Goal: Task Accomplishment & Management: Manage account settings

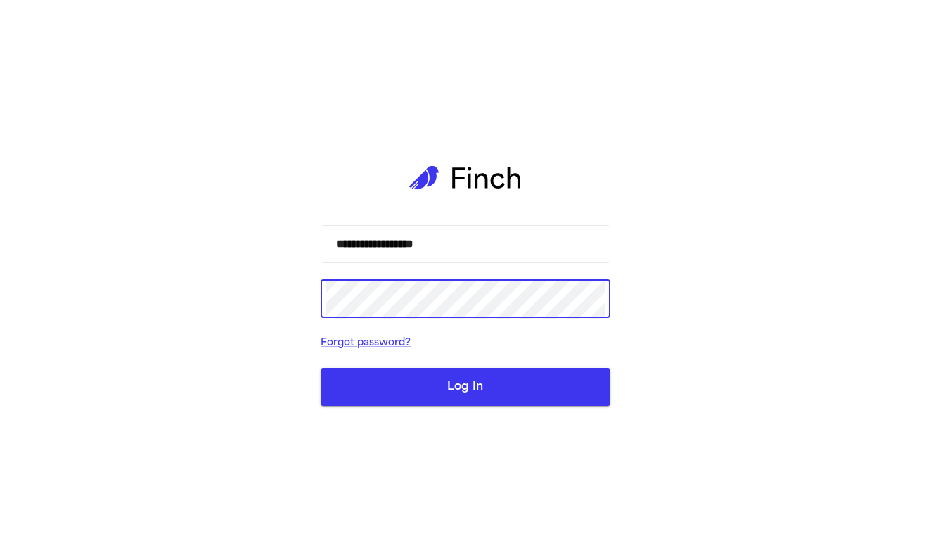
click at [465, 387] on button "Log In" at bounding box center [466, 387] width 290 height 38
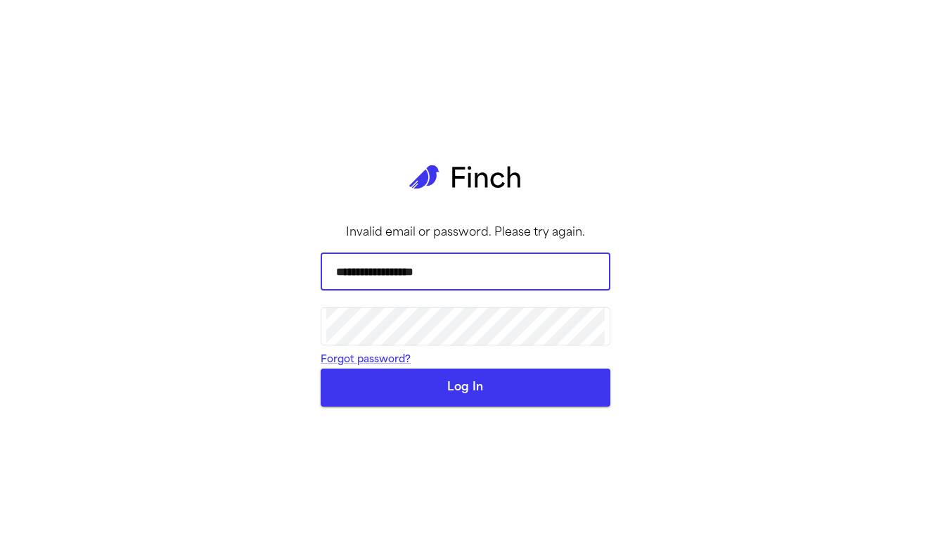
click at [425, 286] on input "**********" at bounding box center [465, 271] width 278 height 39
type input "**********"
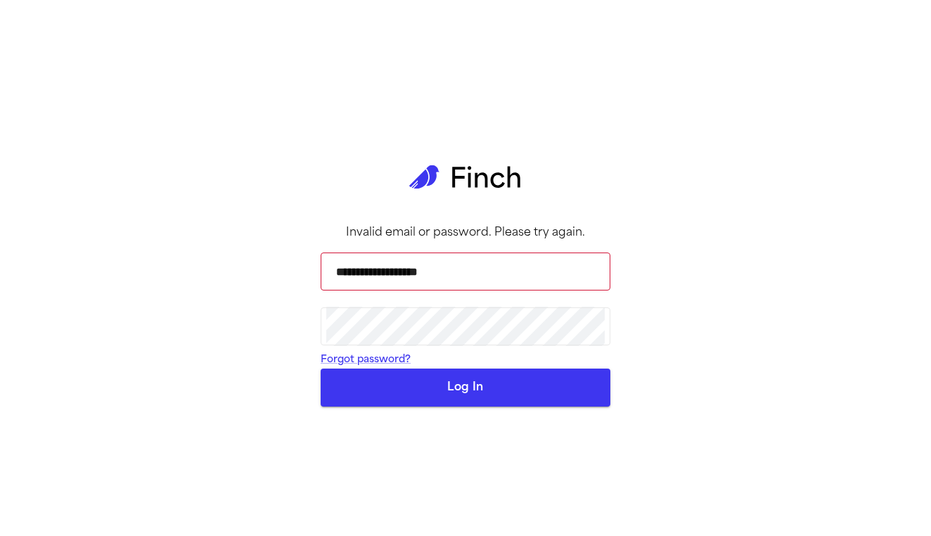
click at [445, 406] on button "Log In" at bounding box center [466, 387] width 290 height 38
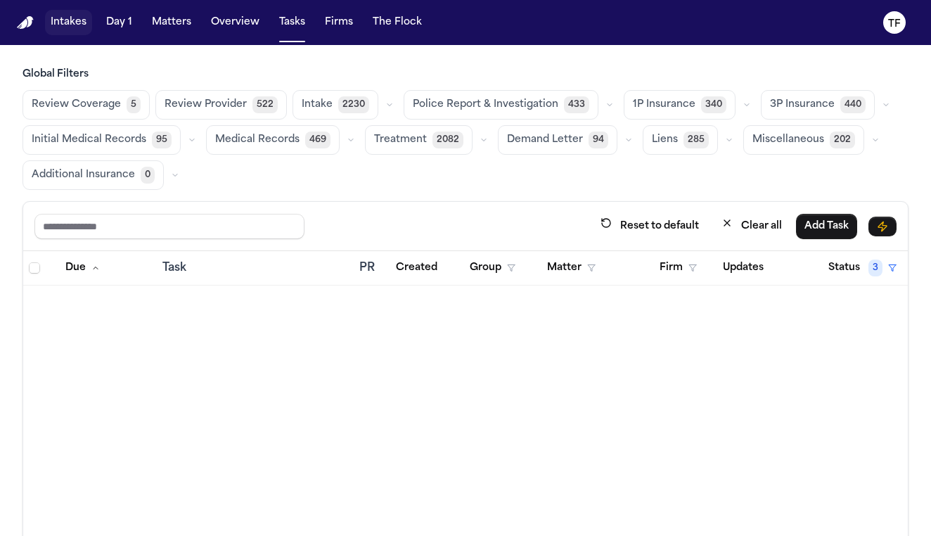
click at [70, 31] on button "Intakes" at bounding box center [68, 22] width 47 height 25
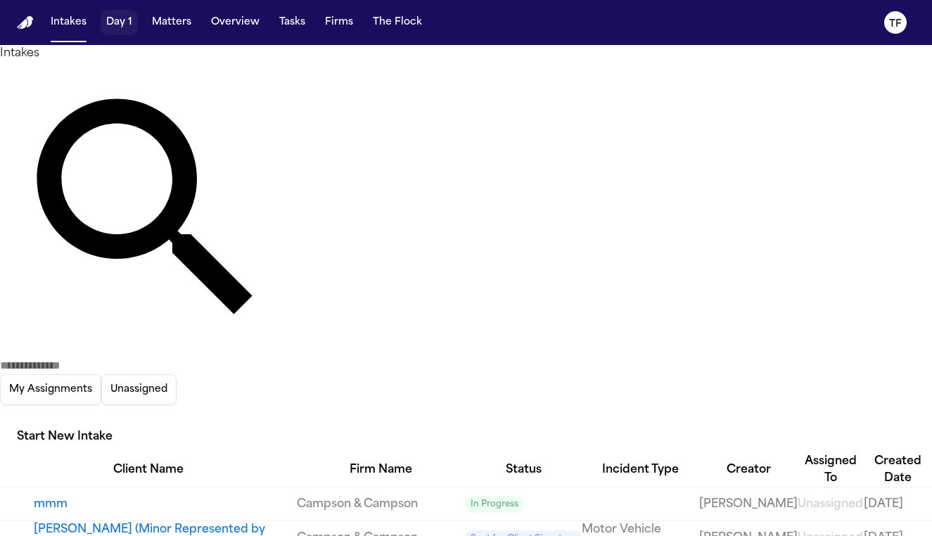
click at [127, 32] on button "Day 1" at bounding box center [119, 22] width 37 height 25
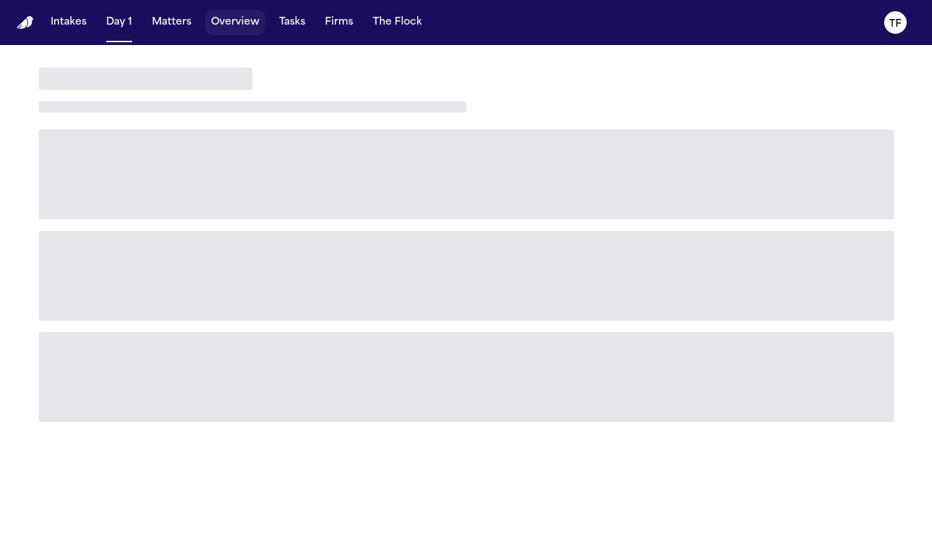
click at [252, 23] on button "Overview" at bounding box center [235, 22] width 60 height 25
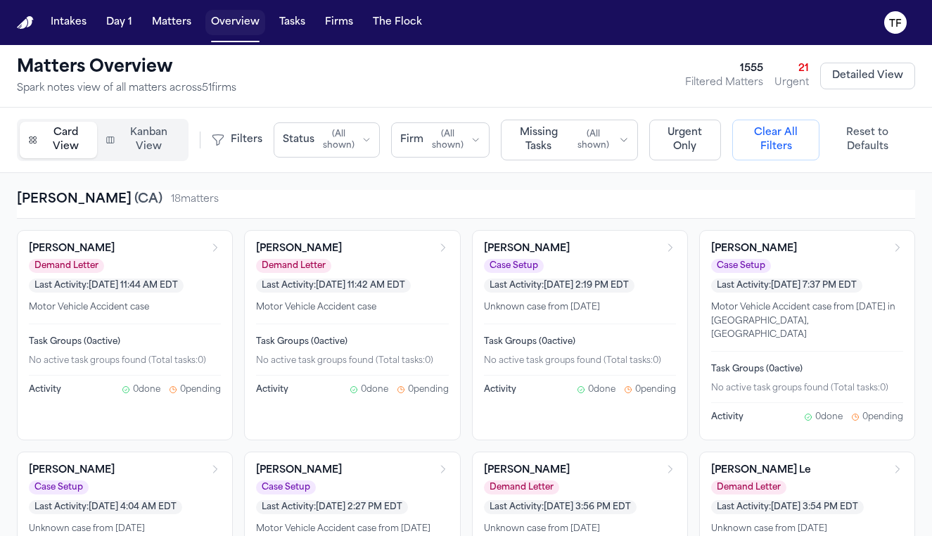
click at [238, 29] on button "Overview" at bounding box center [235, 22] width 60 height 25
click at [811, 214] on div "[PERSON_NAME] ( [GEOGRAPHIC_DATA] ) 18 matter s" at bounding box center [466, 204] width 898 height 29
click at [176, 26] on button "Matters" at bounding box center [171, 22] width 51 height 25
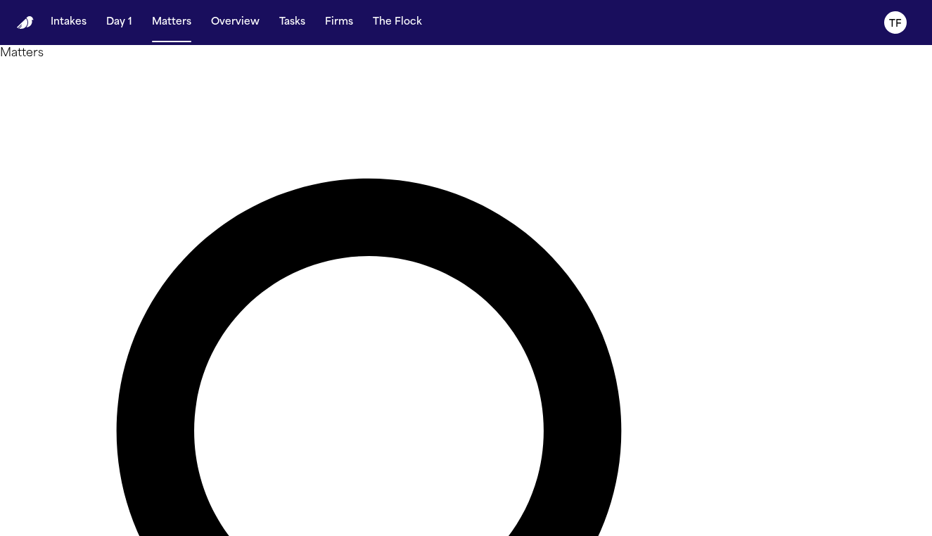
type input "*******"
drag, startPoint x: 337, startPoint y: 105, endPoint x: 368, endPoint y: 154, distance: 57.5
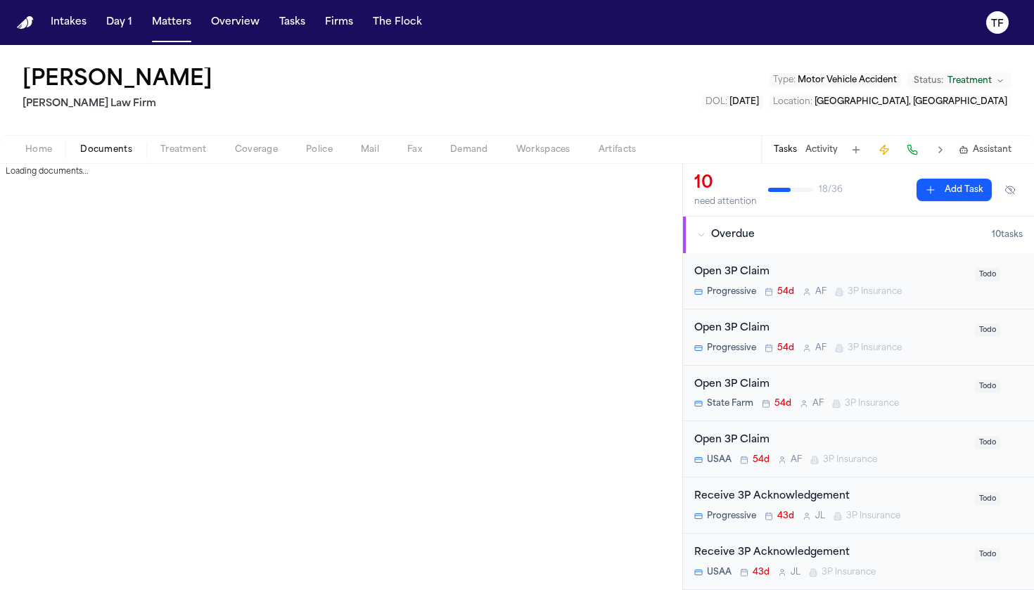
click at [101, 150] on span "Documents" at bounding box center [106, 149] width 52 height 11
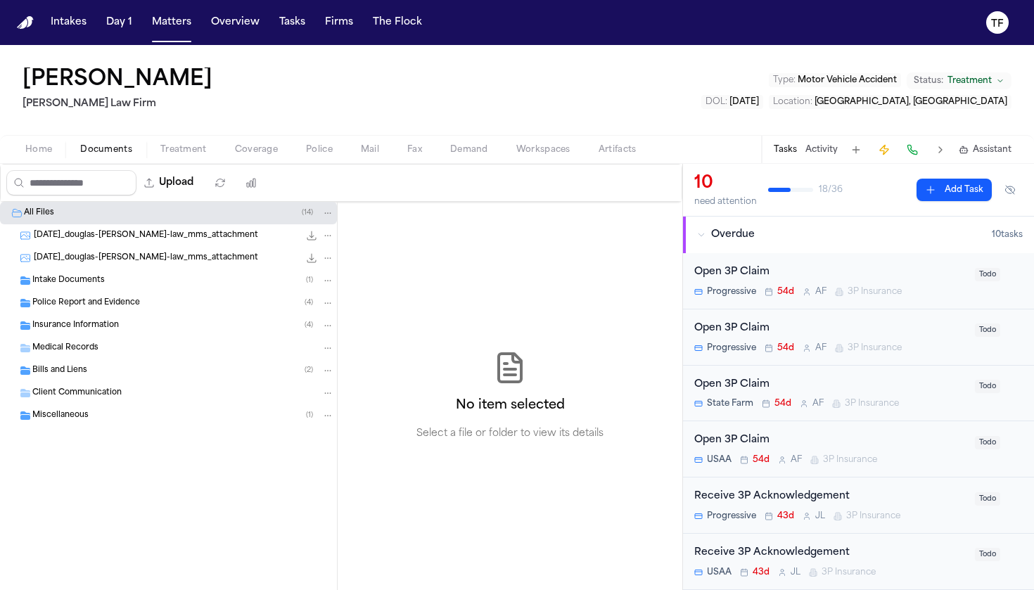
click at [97, 285] on span "Intake Documents" at bounding box center [68, 281] width 72 height 12
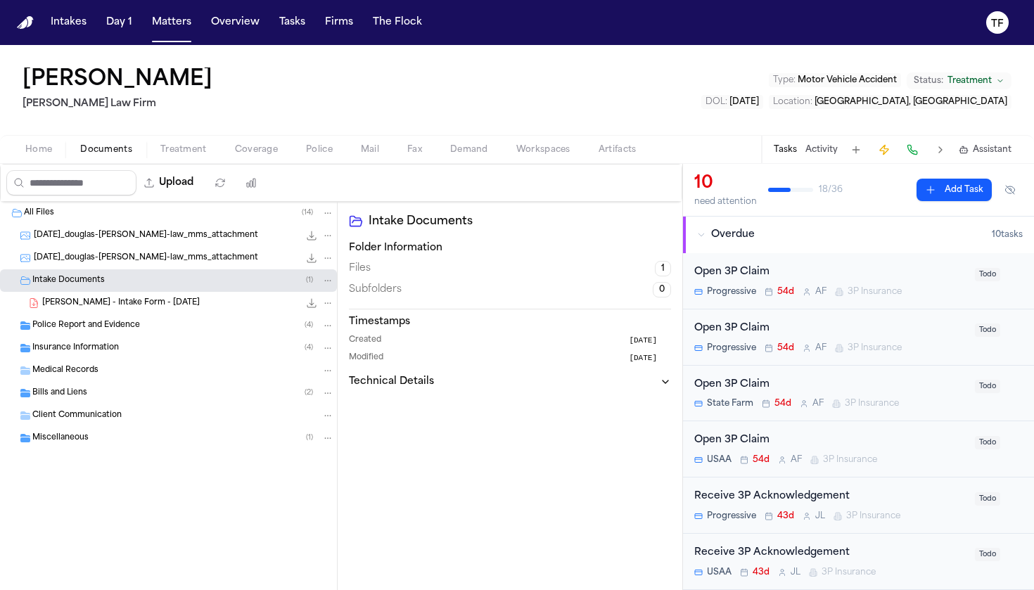
click at [93, 289] on div "Intake Documents ( 1 )" at bounding box center [168, 280] width 337 height 22
click at [93, 297] on span "Police Report and Evidence" at bounding box center [86, 303] width 108 height 12
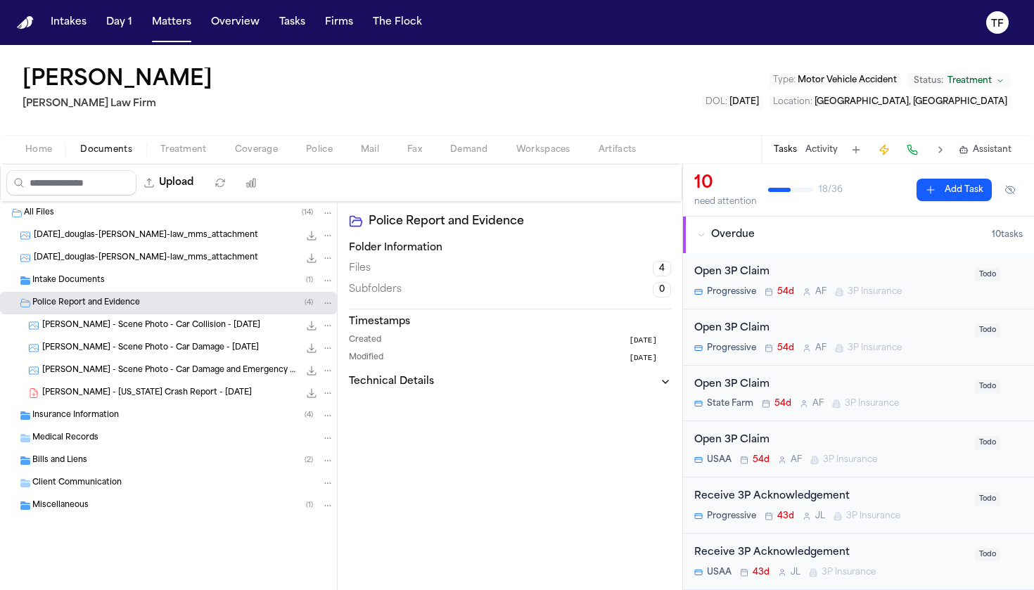
click at [93, 297] on span "Police Report and Evidence" at bounding box center [86, 303] width 108 height 12
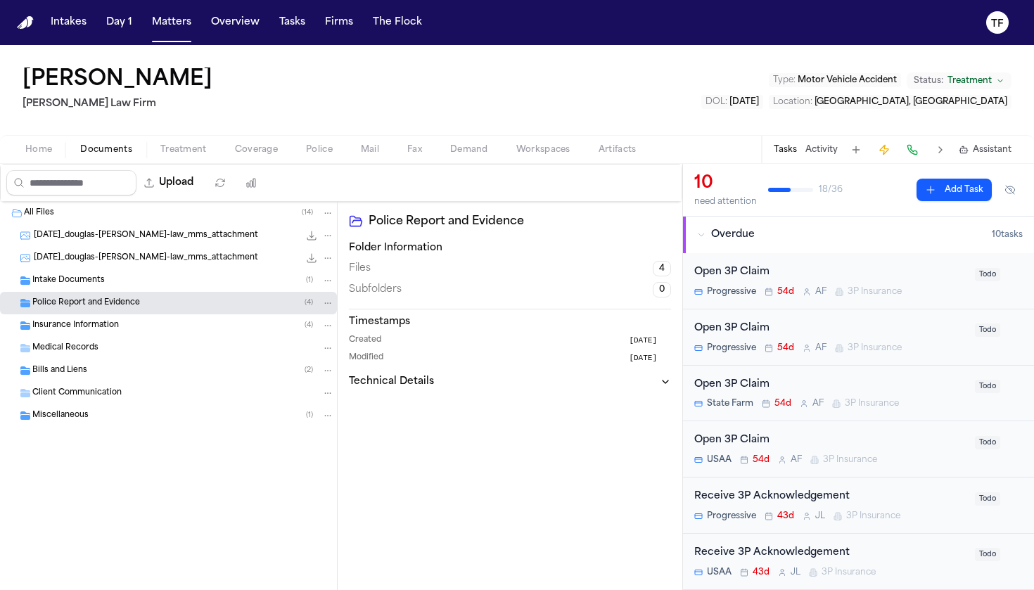
click at [101, 283] on span "Intake Documents" at bounding box center [68, 281] width 72 height 12
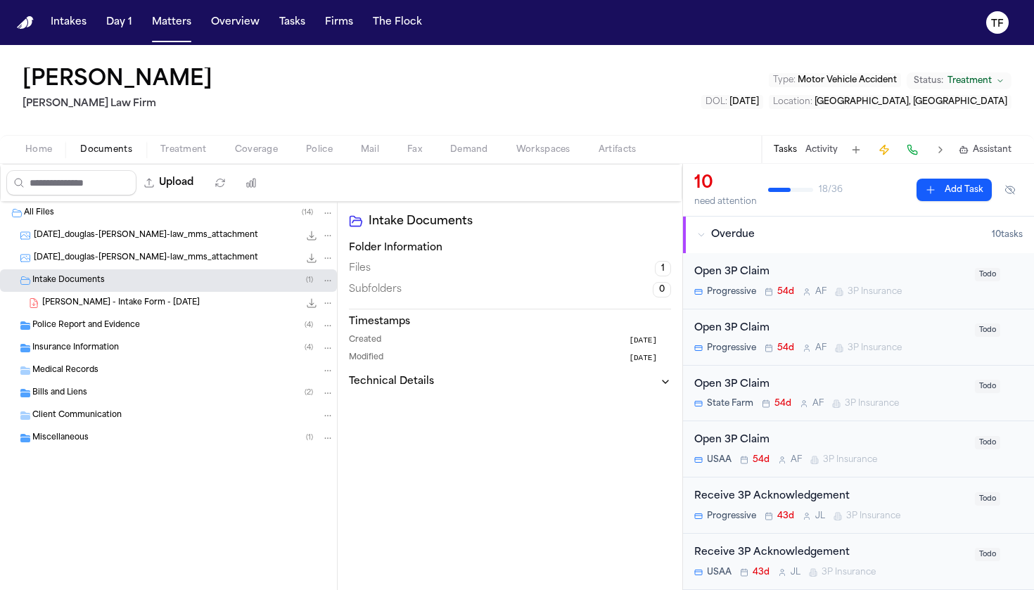
click at [101, 283] on span "Intake Documents" at bounding box center [68, 281] width 72 height 12
click at [98, 309] on div "Police Report and Evidence ( 4 )" at bounding box center [183, 303] width 302 height 13
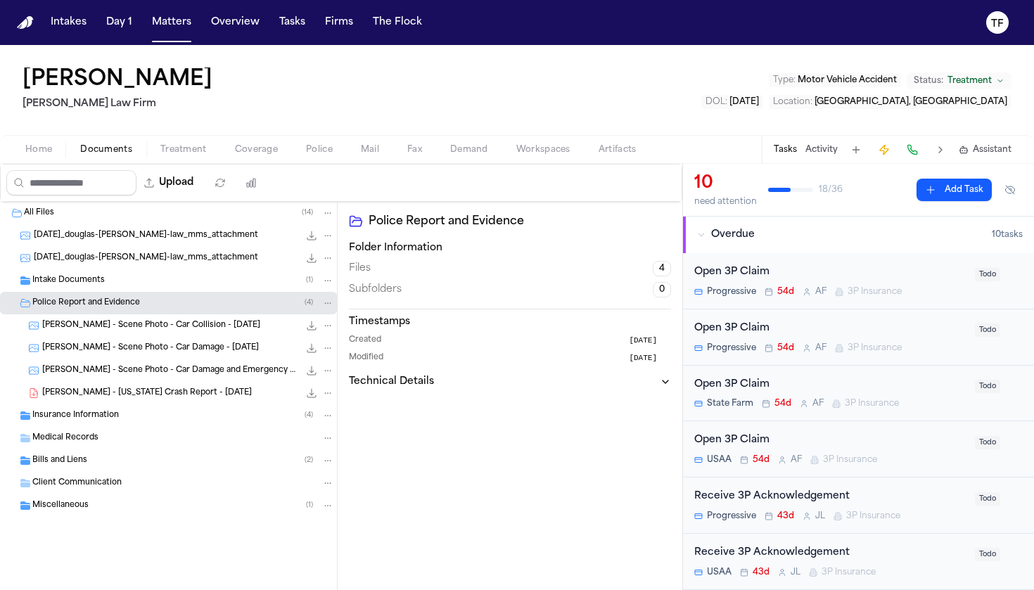
click at [108, 287] on div "Intake Documents ( 1 )" at bounding box center [168, 280] width 337 height 22
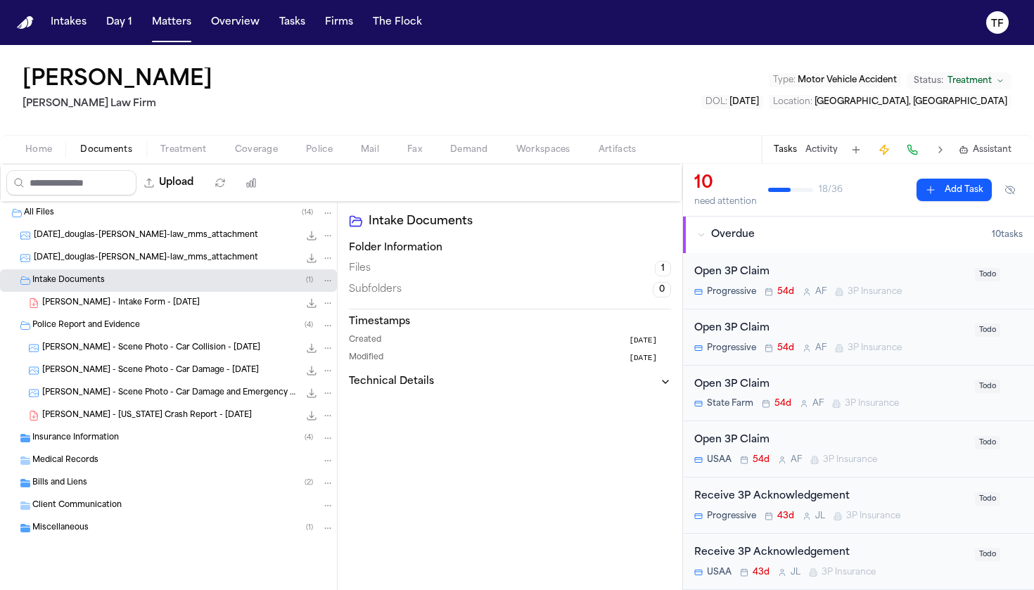
click at [105, 307] on span "[PERSON_NAME] - Intake Form - [DATE]" at bounding box center [120, 303] width 157 height 12
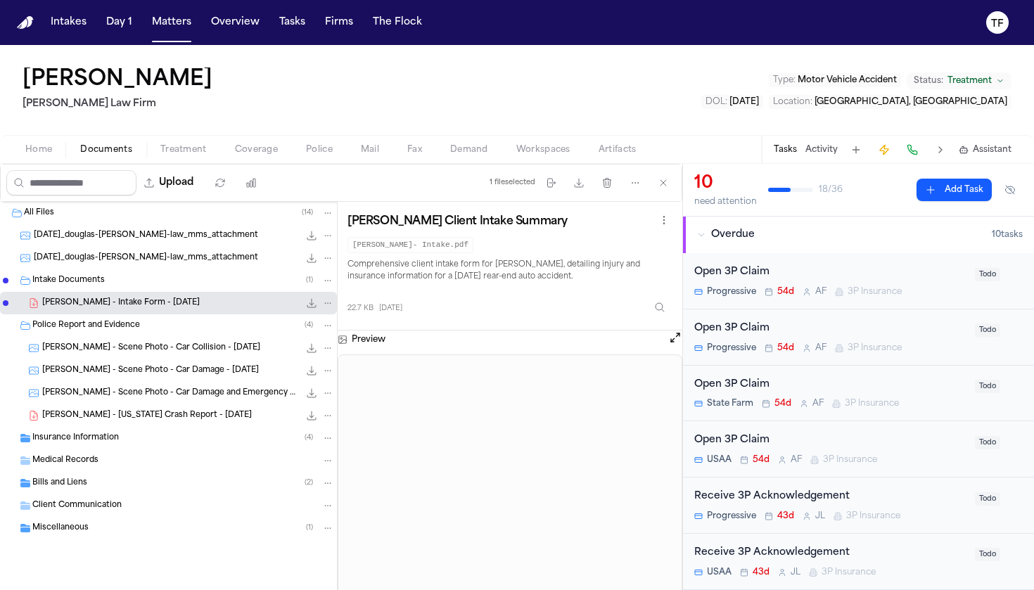
click at [107, 343] on span "[PERSON_NAME] - Scene Photo - Car Collision - [DATE]" at bounding box center [151, 348] width 218 height 12
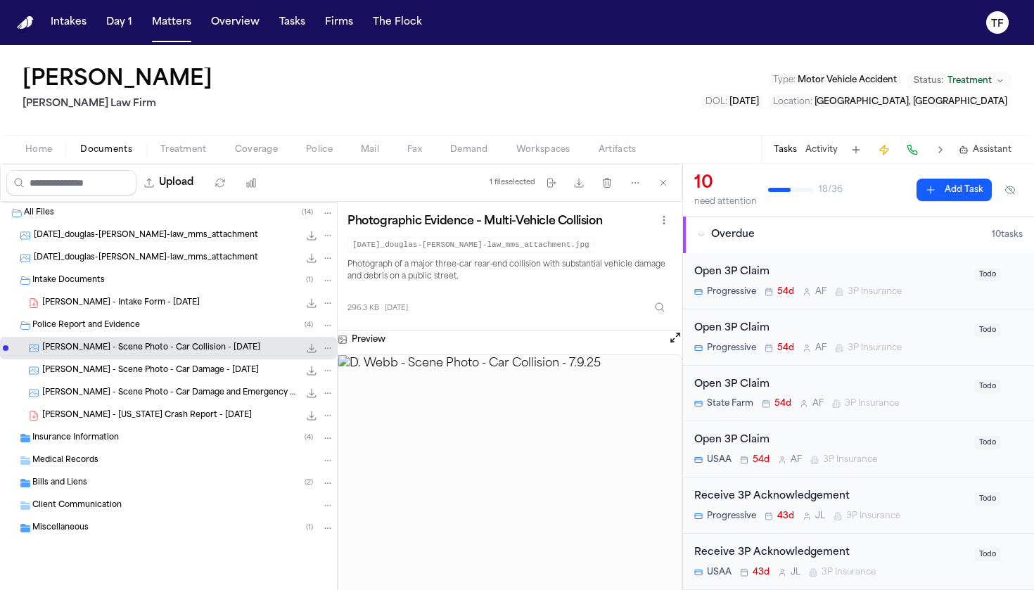
click at [111, 374] on span "[PERSON_NAME] - Scene Photo - Car Damage - [DATE]" at bounding box center [150, 371] width 217 height 12
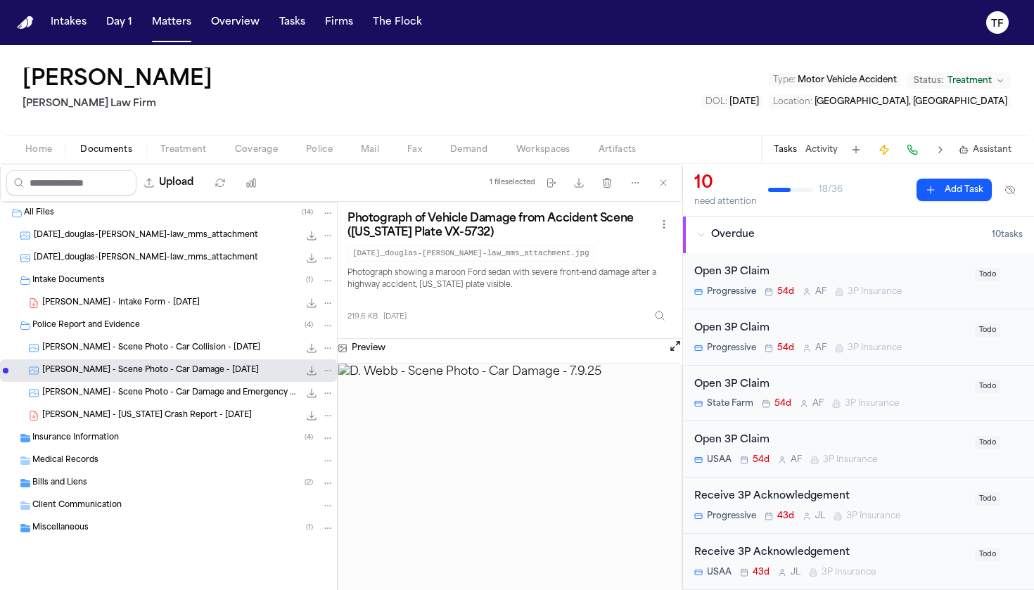
click at [124, 402] on div "[PERSON_NAME] - Scene Photo - Car Damage and Emergency Response - [DATE] 311.7 …" at bounding box center [168, 393] width 337 height 22
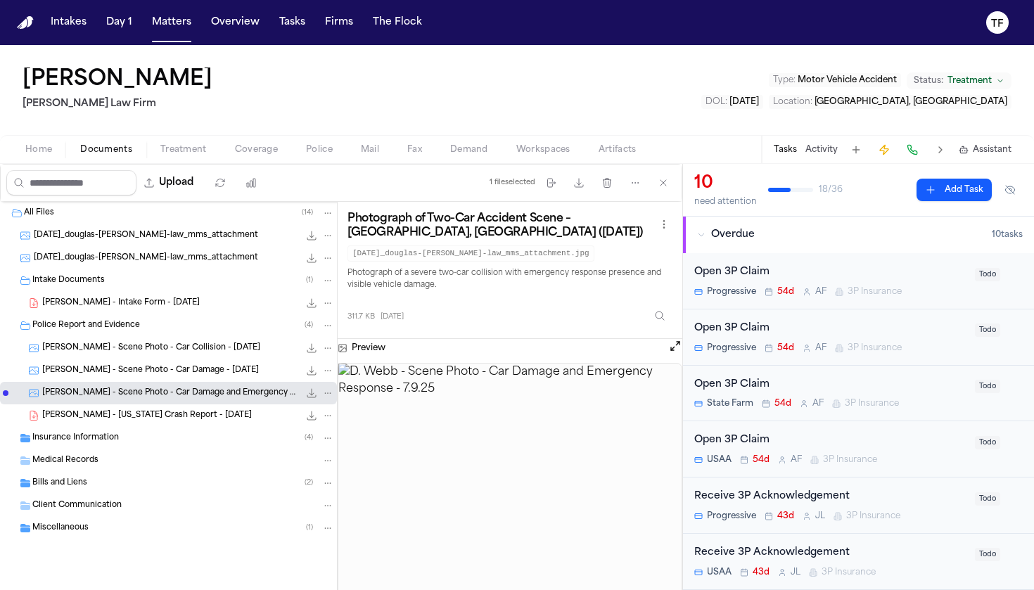
click at [127, 417] on span "[PERSON_NAME] - [US_STATE] Crash Report - [DATE]" at bounding box center [147, 416] width 210 height 12
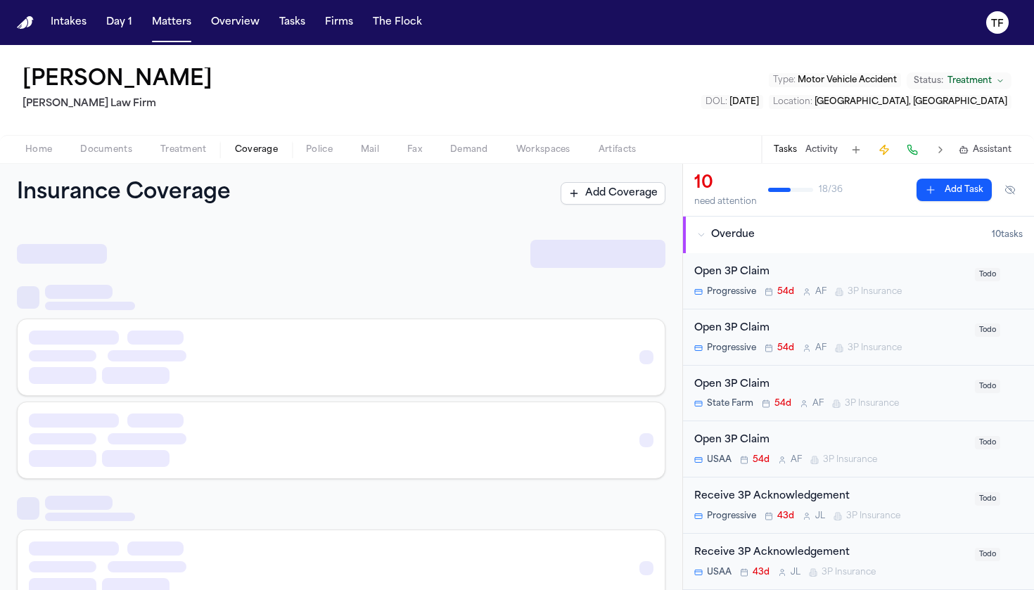
click at [247, 148] on span "Coverage" at bounding box center [256, 149] width 43 height 11
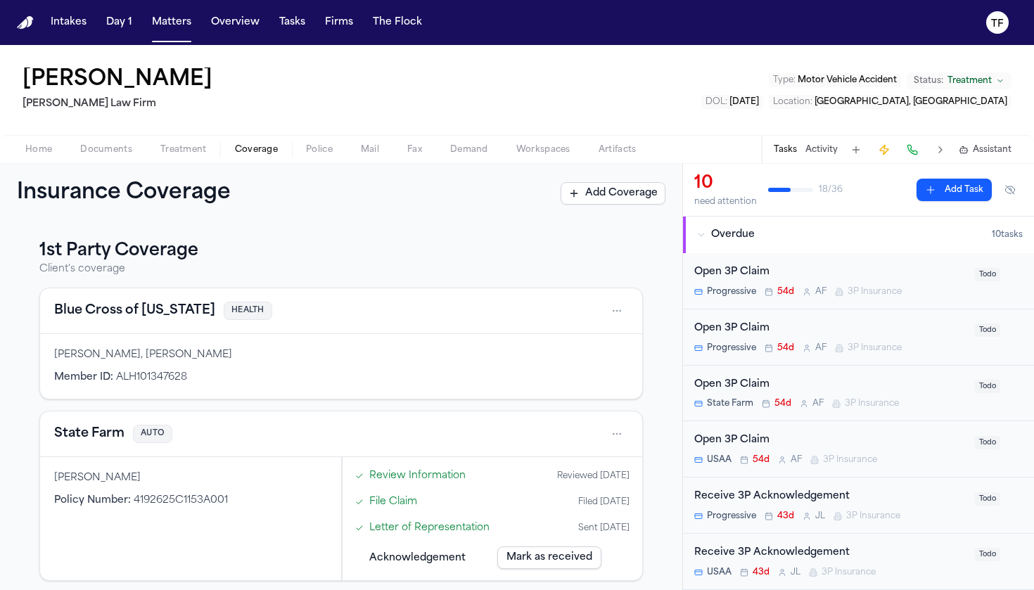
click at [624, 251] on h3 "1st Party Coverage" at bounding box center [340, 251] width 603 height 22
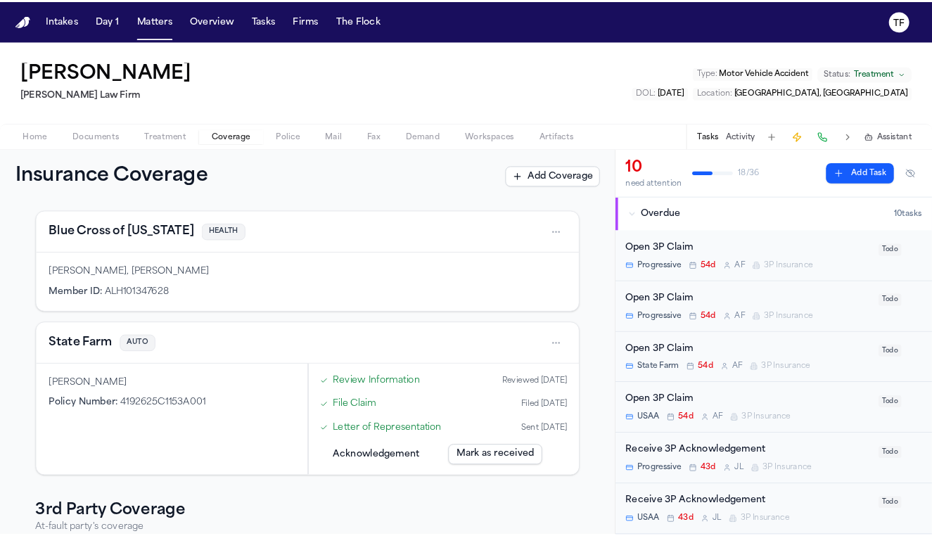
scroll to position [63, 0]
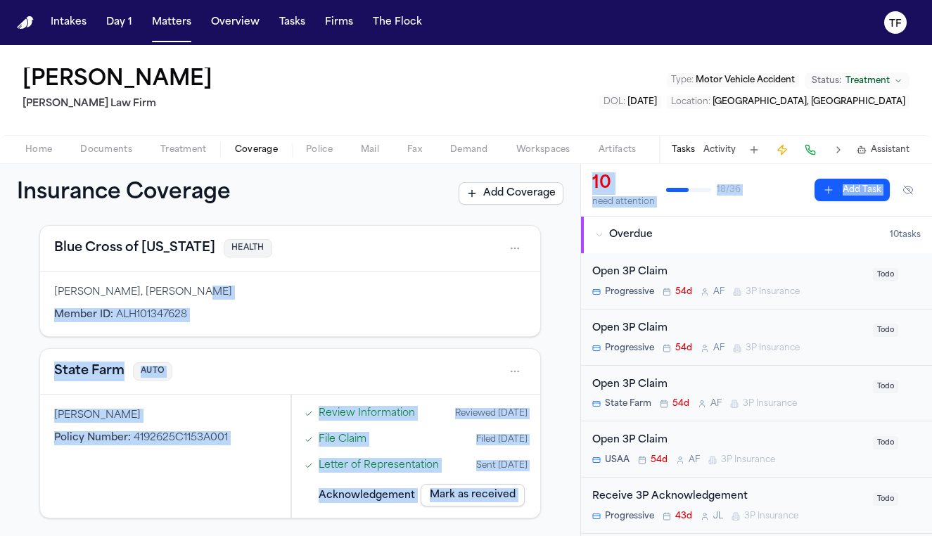
drag, startPoint x: 580, startPoint y: 247, endPoint x: 575, endPoint y: 295, distance: 48.1
click at [575, 295] on div "Insurance Coverage Add Coverage 1st Party Coverage Client's coverage Blue Cross…" at bounding box center [466, 350] width 932 height 372
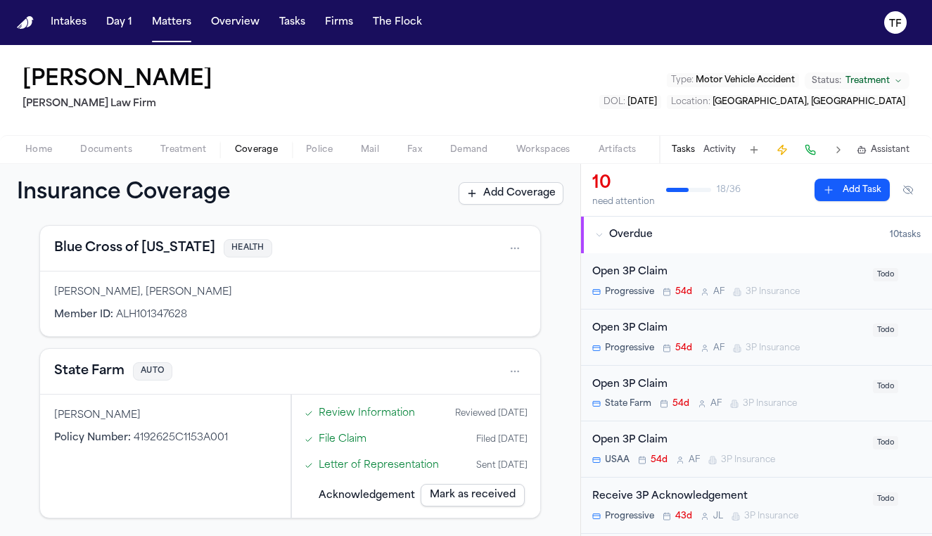
click at [572, 293] on div "1st Party Coverage Client's coverage Blue Cross of [US_STATE] HEALTH [PERSON_NA…" at bounding box center [290, 379] width 580 height 313
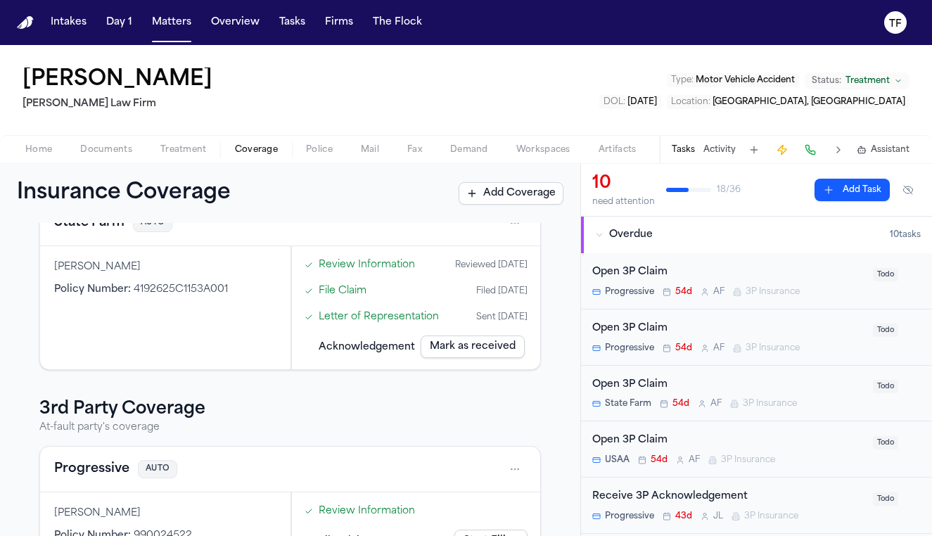
scroll to position [215, 0]
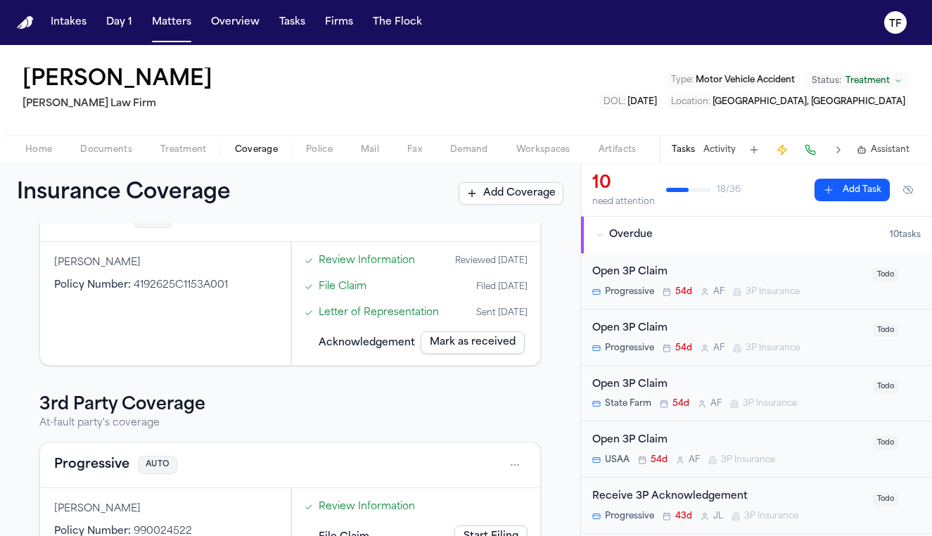
click at [356, 316] on link "Letter of Representation" at bounding box center [379, 312] width 120 height 15
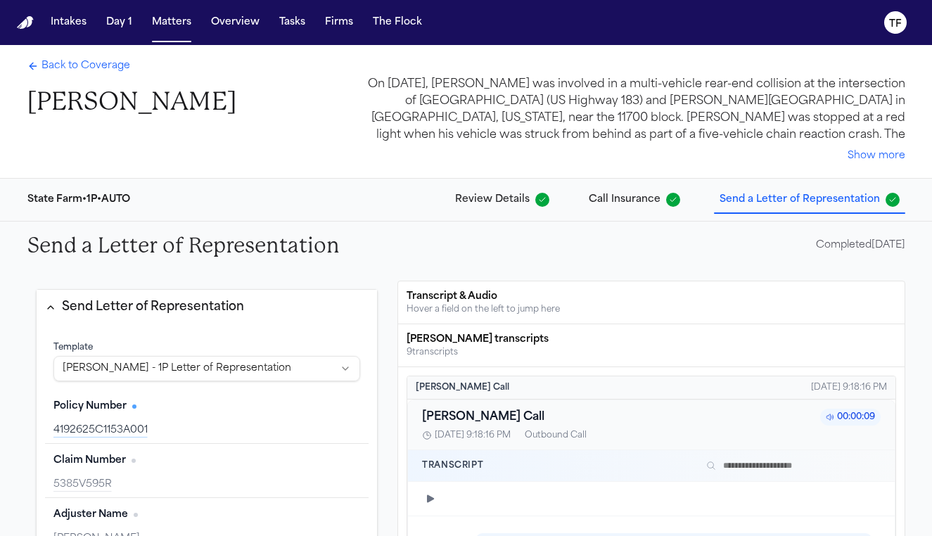
click at [380, 264] on div "Send a Letter of Representation Completed [DATE]" at bounding box center [466, 245] width 900 height 48
click at [93, 68] on span "Back to Coverage" at bounding box center [85, 66] width 89 height 14
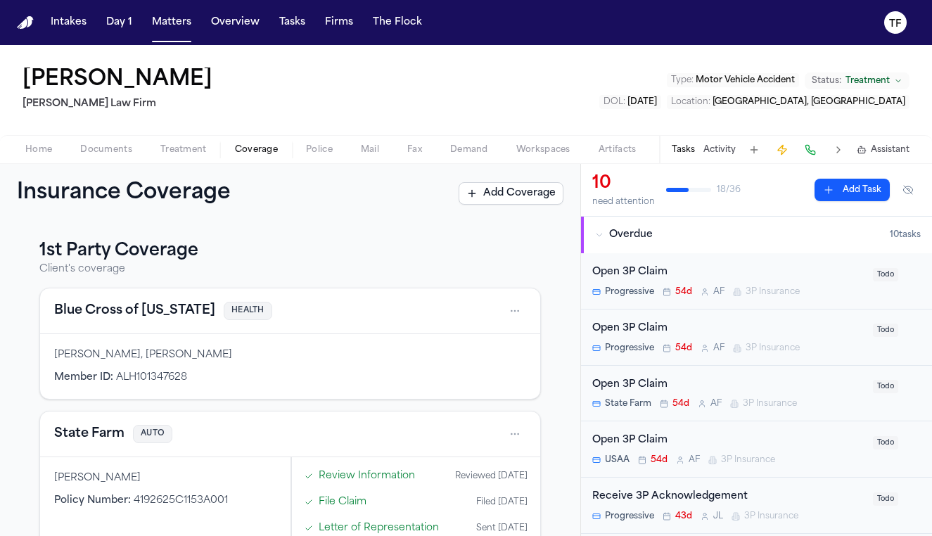
drag, startPoint x: 581, startPoint y: 244, endPoint x: 566, endPoint y: 292, distance: 50.3
click at [566, 292] on div "Insurance Coverage Add Coverage 1st Party Coverage Client's coverage Blue Cross…" at bounding box center [466, 350] width 932 height 372
click at [566, 292] on div "1st Party Coverage Client's coverage Blue Cross of [US_STATE] HEALTH [PERSON_NA…" at bounding box center [290, 379] width 580 height 313
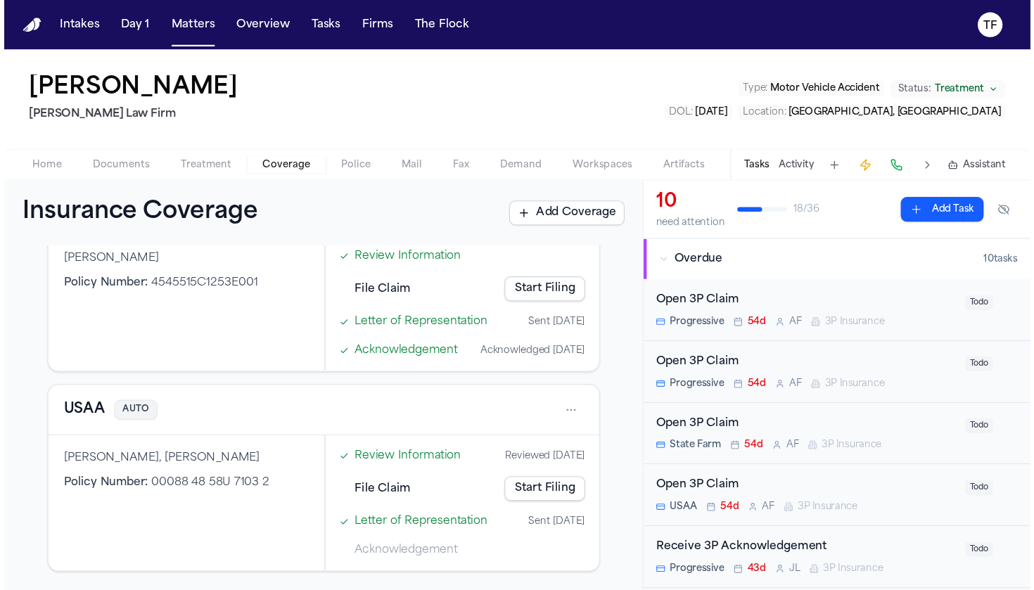
scroll to position [852, 0]
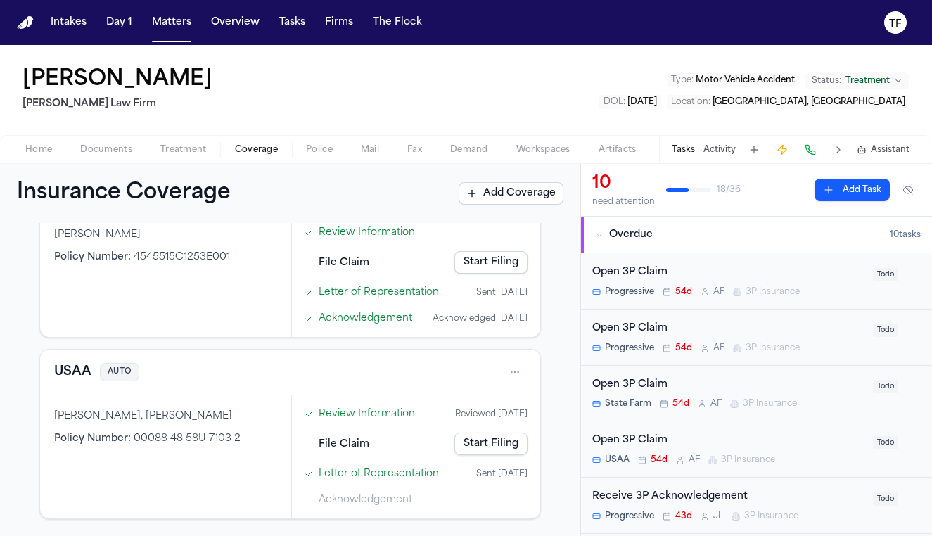
click at [325, 155] on span "Police" at bounding box center [319, 149] width 27 height 11
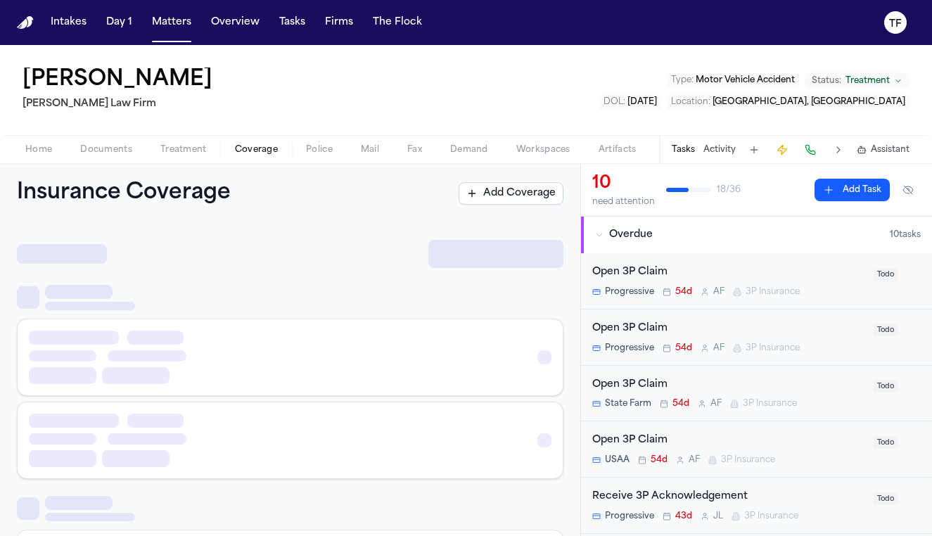
click at [276, 153] on span "Coverage" at bounding box center [256, 149] width 43 height 11
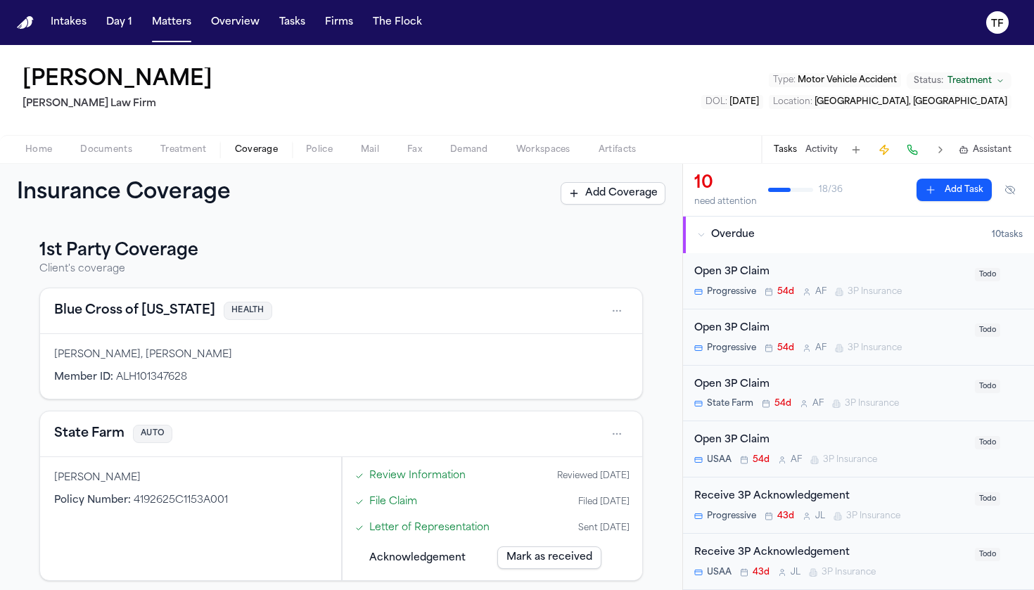
click at [930, 392] on div "Open 3P Claim State Farm 54d A F 3P Insurance Todo" at bounding box center [858, 394] width 351 height 56
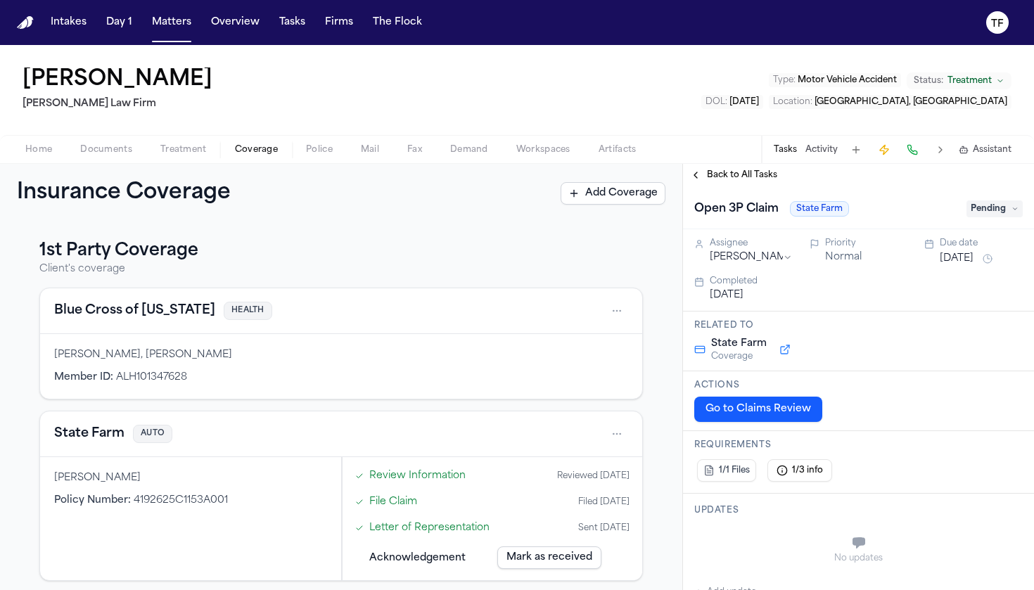
click at [708, 174] on span "Back to All Tasks" at bounding box center [742, 174] width 70 height 11
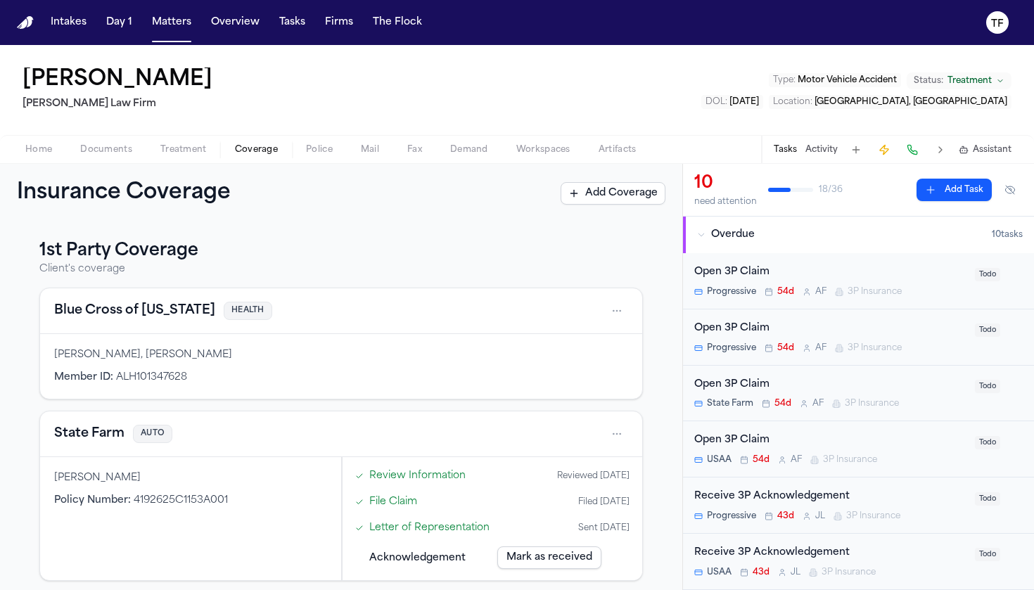
click at [255, 174] on div "Insurance Coverage Add Coverage" at bounding box center [341, 193] width 682 height 59
click at [255, 155] on span "Coverage" at bounding box center [256, 149] width 43 height 11
drag, startPoint x: 255, startPoint y: 156, endPoint x: 350, endPoint y: 172, distance: 96.2
click at [349, 172] on div "[PERSON_NAME] [PERSON_NAME] Law Firm Type : Motor Vehicle Accident Status: Trea…" at bounding box center [517, 317] width 1034 height 545
drag, startPoint x: 683, startPoint y: 236, endPoint x: 686, endPoint y: 249, distance: 13.8
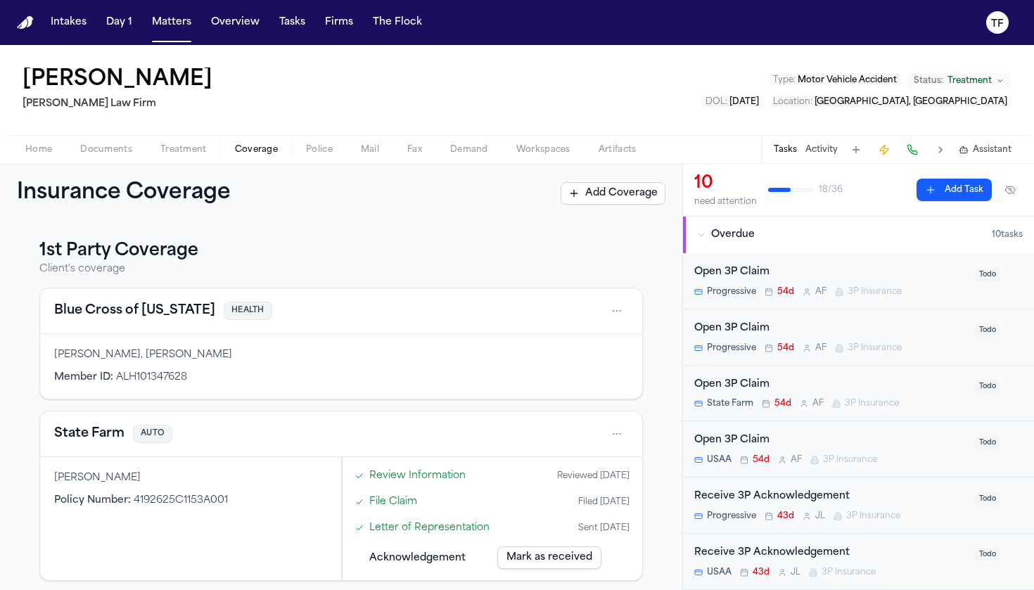
click at [686, 249] on button "Overdue 10 task s" at bounding box center [858, 235] width 351 height 37
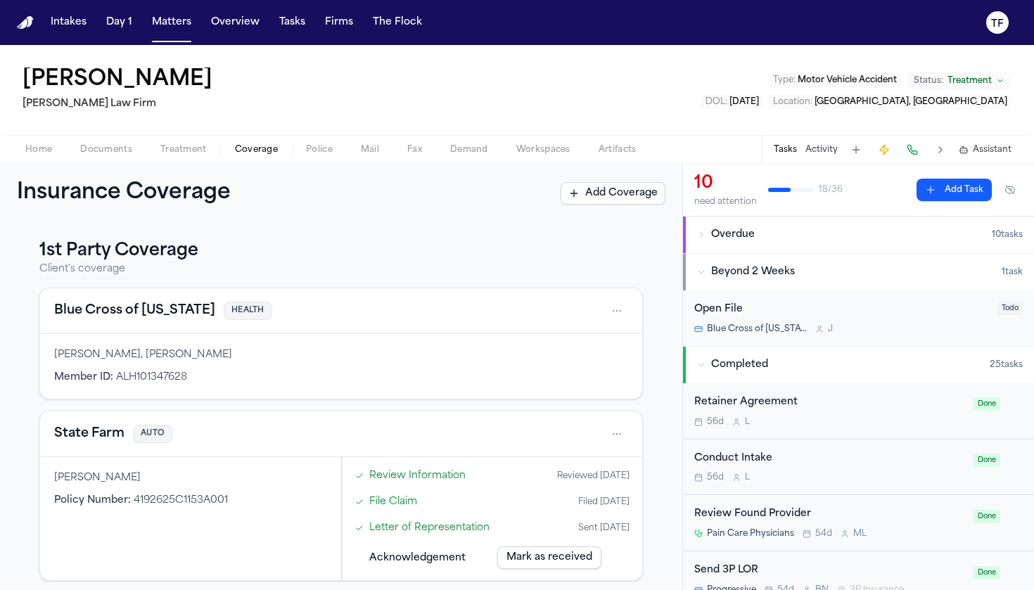
drag, startPoint x: 686, startPoint y: 249, endPoint x: 686, endPoint y: 277, distance: 28.1
click at [669, 413] on div "1st Party Coverage Client's coverage Blue Cross of [US_STATE] HEALTH [PERSON_NA…" at bounding box center [341, 406] width 682 height 367
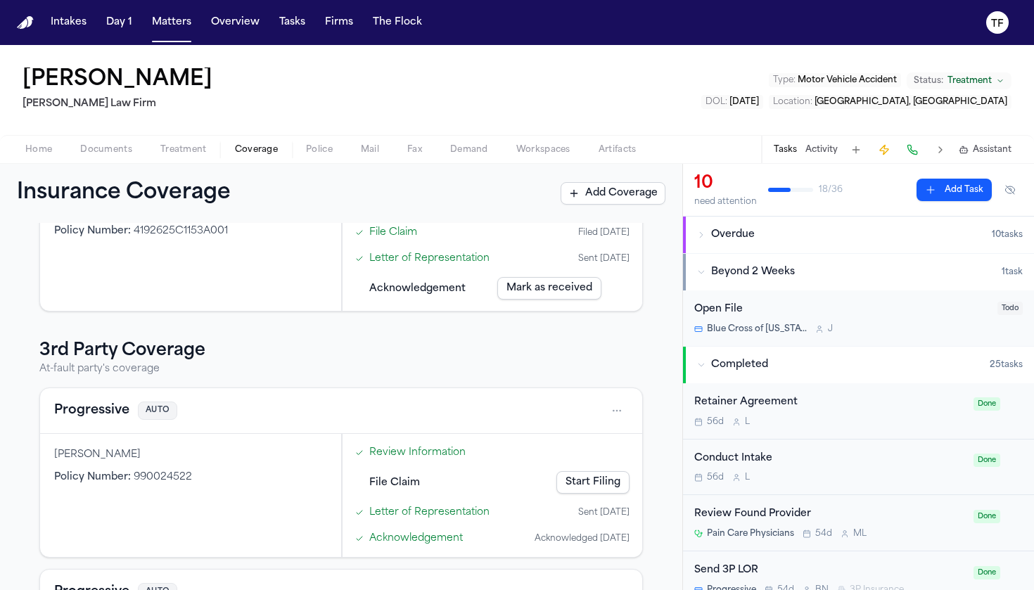
scroll to position [271, 0]
click at [677, 368] on div "1st Party Coverage Client's coverage Blue Cross of [US_STATE] HEALTH [PERSON_NA…" at bounding box center [341, 406] width 682 height 367
click at [655, 288] on div "1st Party Coverage Client's coverage Blue Cross of [US_STATE] HEALTH [PERSON_NA…" at bounding box center [341, 533] width 648 height 1131
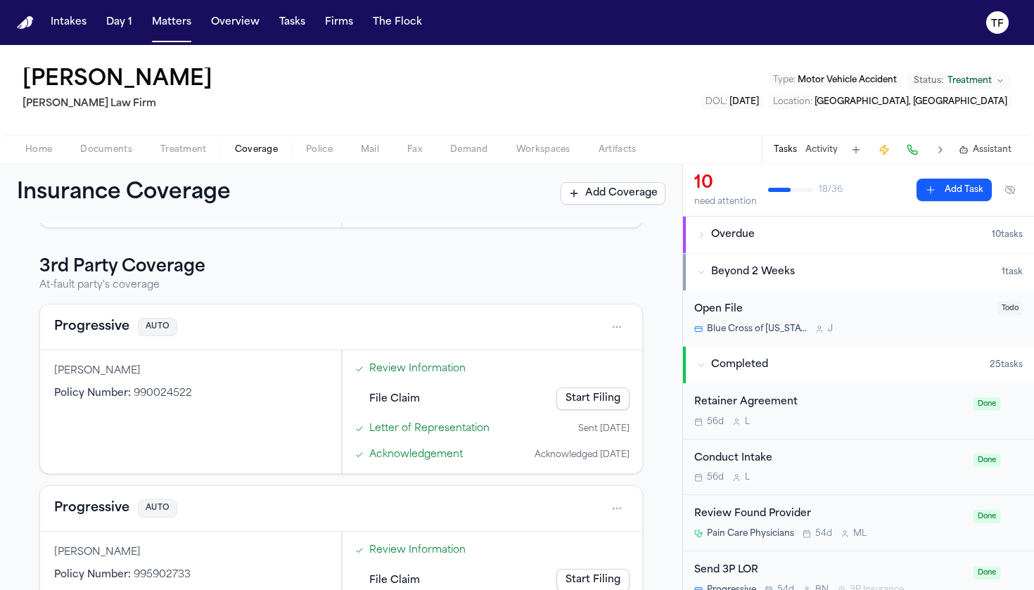
scroll to position [359, 0]
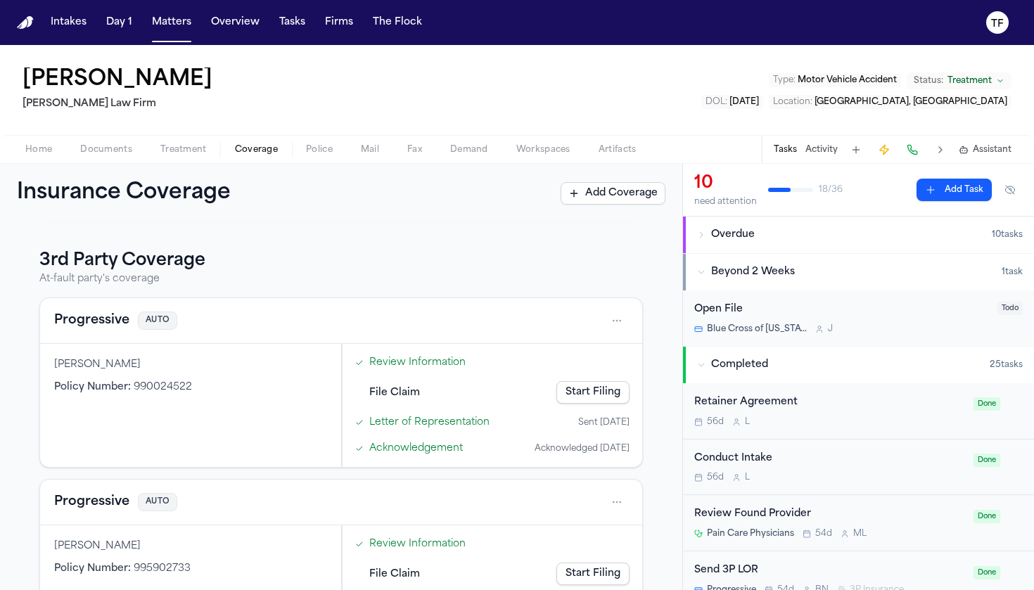
drag, startPoint x: 678, startPoint y: 366, endPoint x: 674, endPoint y: 448, distance: 82.3
click at [674, 448] on div "1st Party Coverage Client's coverage Blue Cross of [US_STATE] HEALTH [PERSON_NA…" at bounding box center [341, 406] width 682 height 367
click at [686, 422] on div "[MEDICAL_DATA] Agreement 56d L Done" at bounding box center [858, 411] width 351 height 56
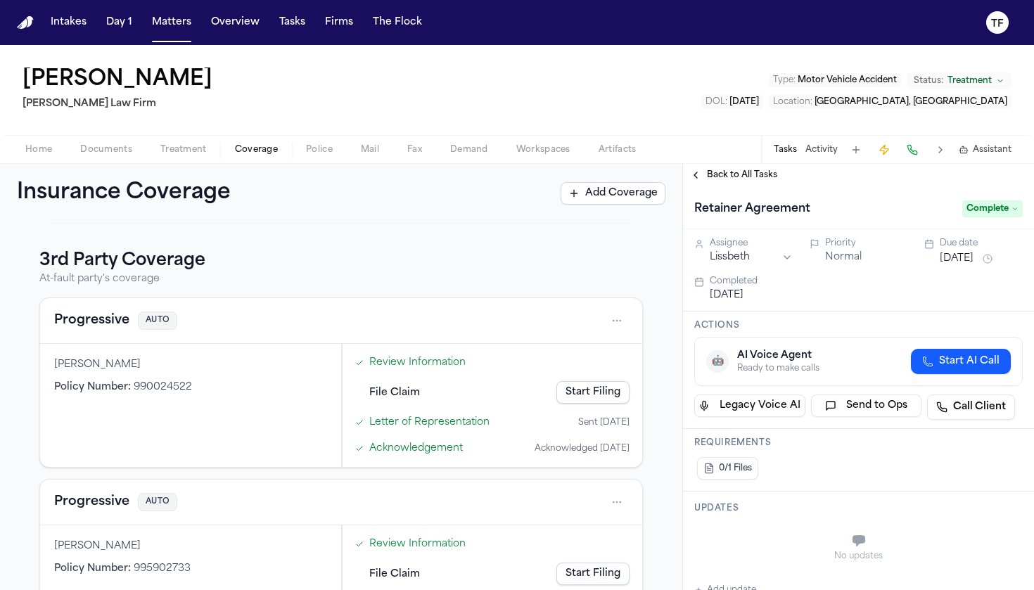
click at [634, 236] on div "1st Party Coverage Client's coverage Blue Cross of [US_STATE] HEALTH [PERSON_NA…" at bounding box center [340, 445] width 603 height 1131
click at [702, 179] on button "Back to All Tasks" at bounding box center [733, 174] width 101 height 11
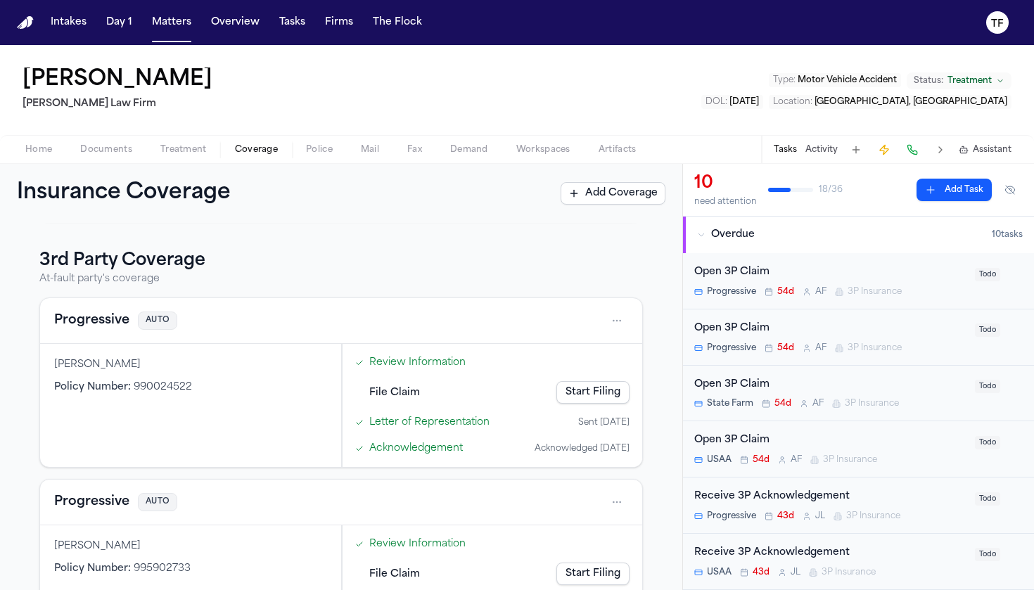
click at [362, 256] on h3 "3rd Party Coverage" at bounding box center [340, 261] width 603 height 22
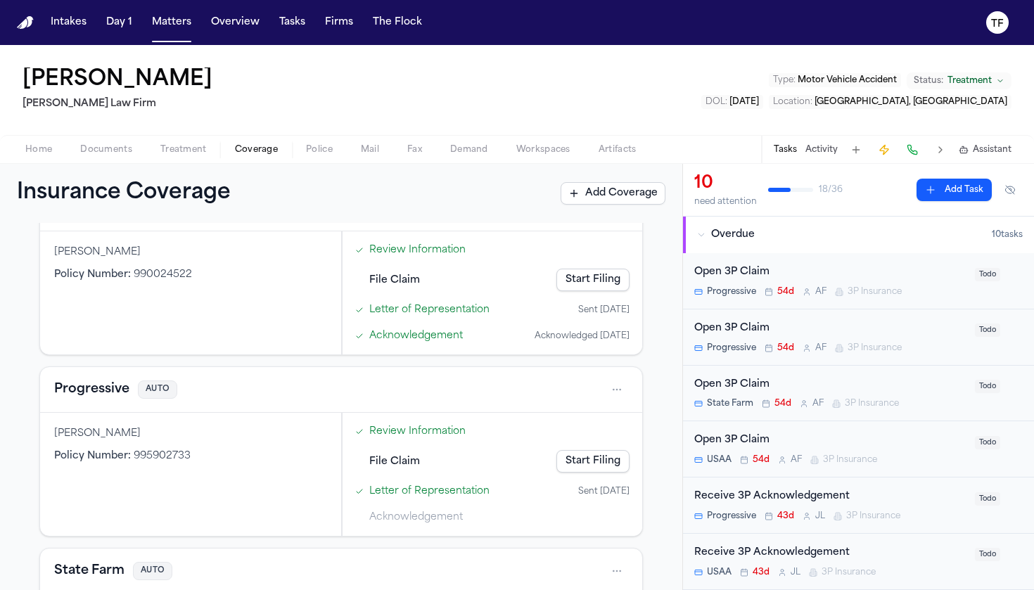
scroll to position [488, 0]
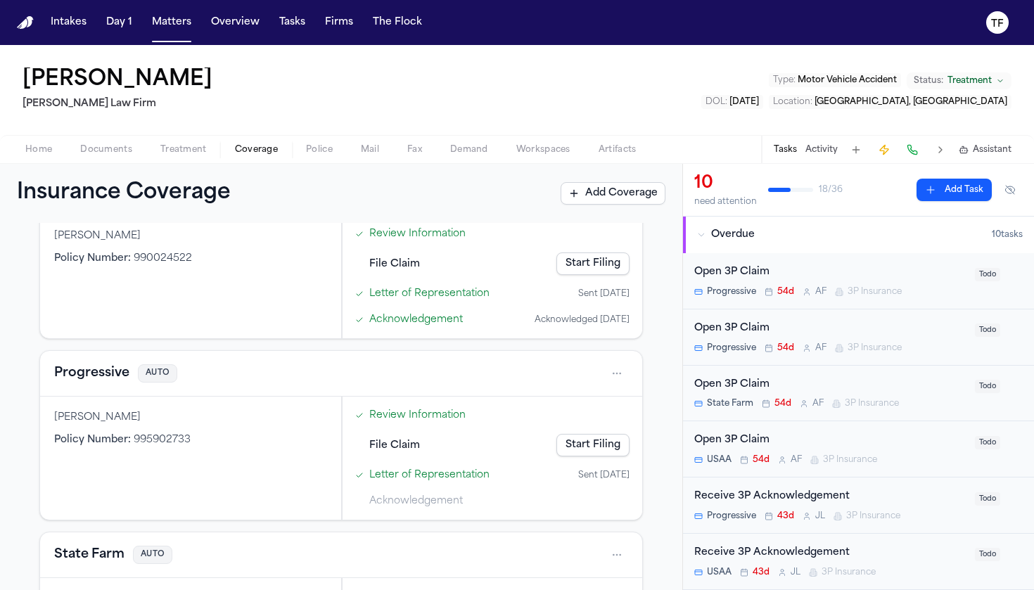
drag, startPoint x: 676, startPoint y: 472, endPoint x: 676, endPoint y: 493, distance: 20.4
click at [676, 493] on div "1st Party Coverage Client's coverage Blue Cross of [US_STATE] HEALTH [PERSON_NA…" at bounding box center [341, 406] width 682 height 367
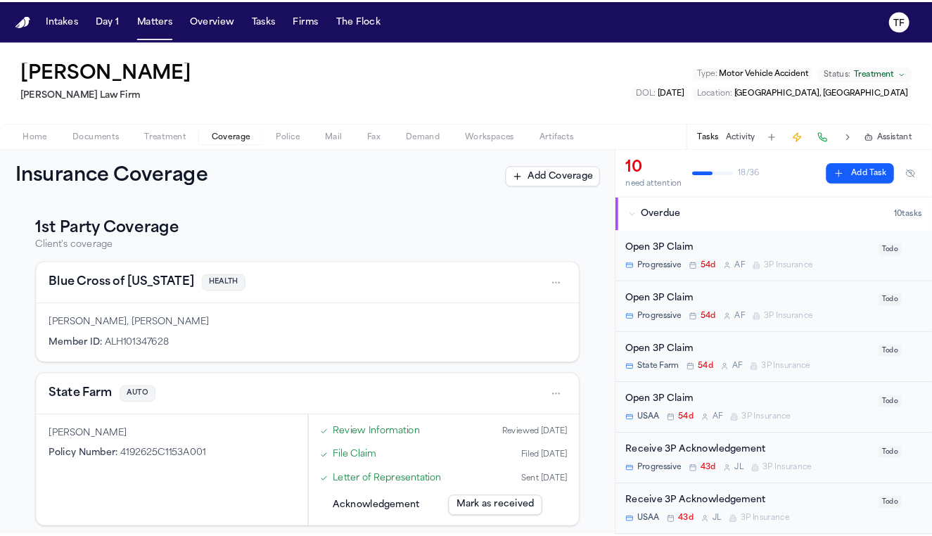
scroll to position [0, 0]
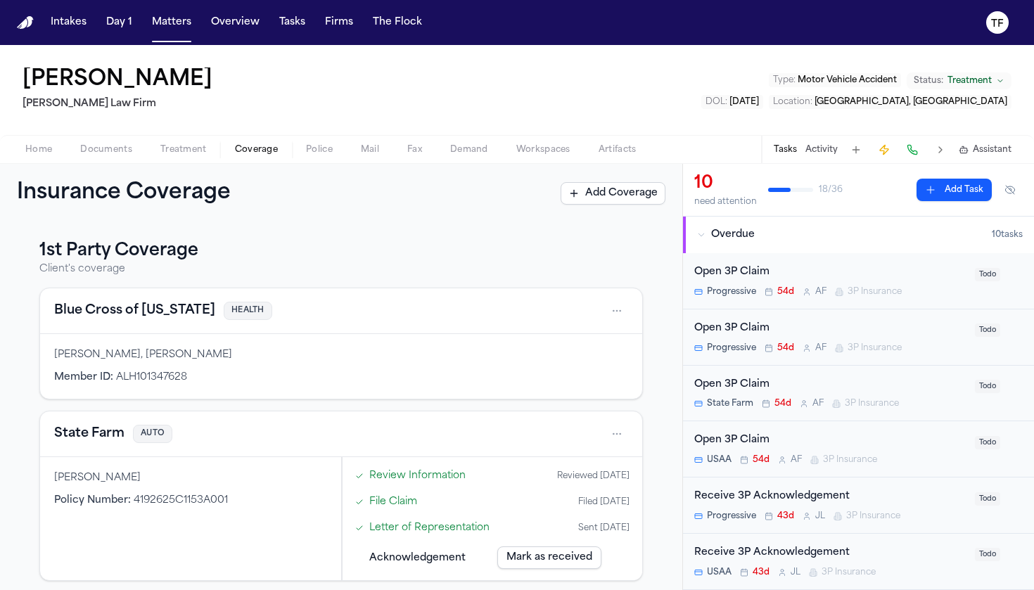
click at [895, 243] on button "Overdue 10 task s" at bounding box center [858, 235] width 351 height 37
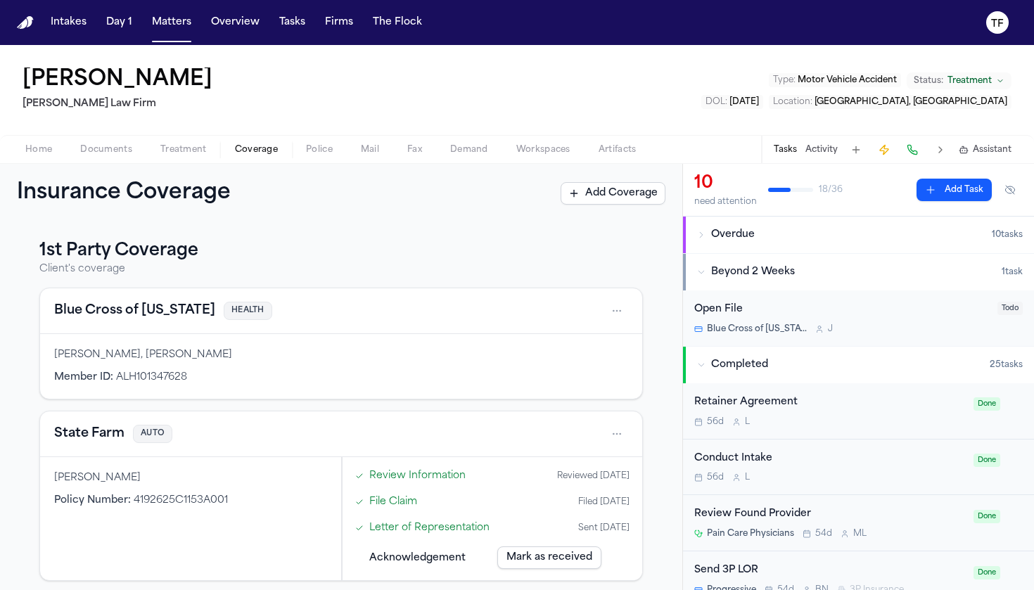
click at [806, 360] on div "Completed" at bounding box center [843, 365] width 292 height 14
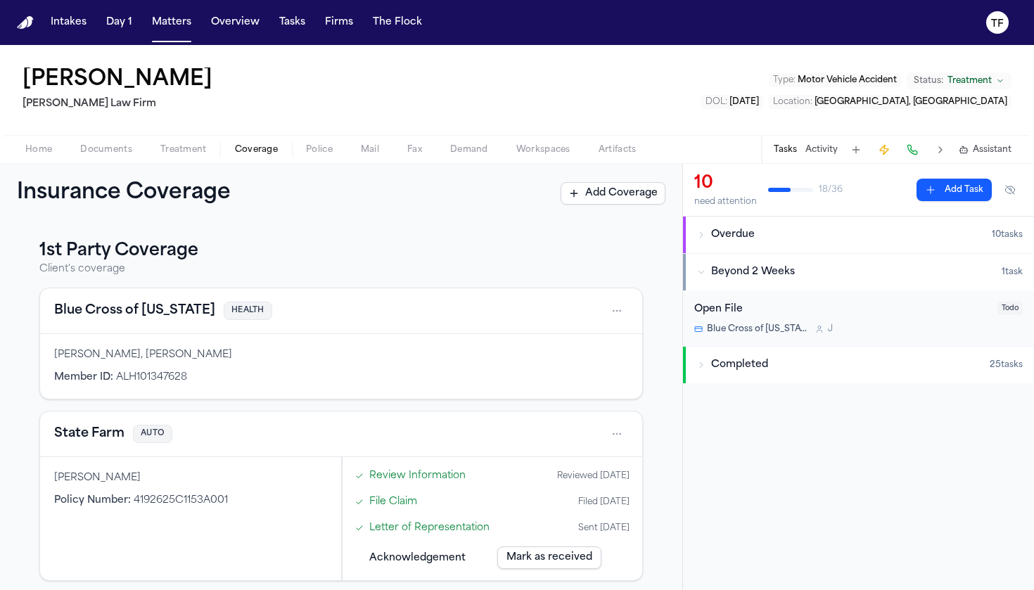
click at [772, 227] on button "Overdue 10 task s" at bounding box center [858, 235] width 351 height 37
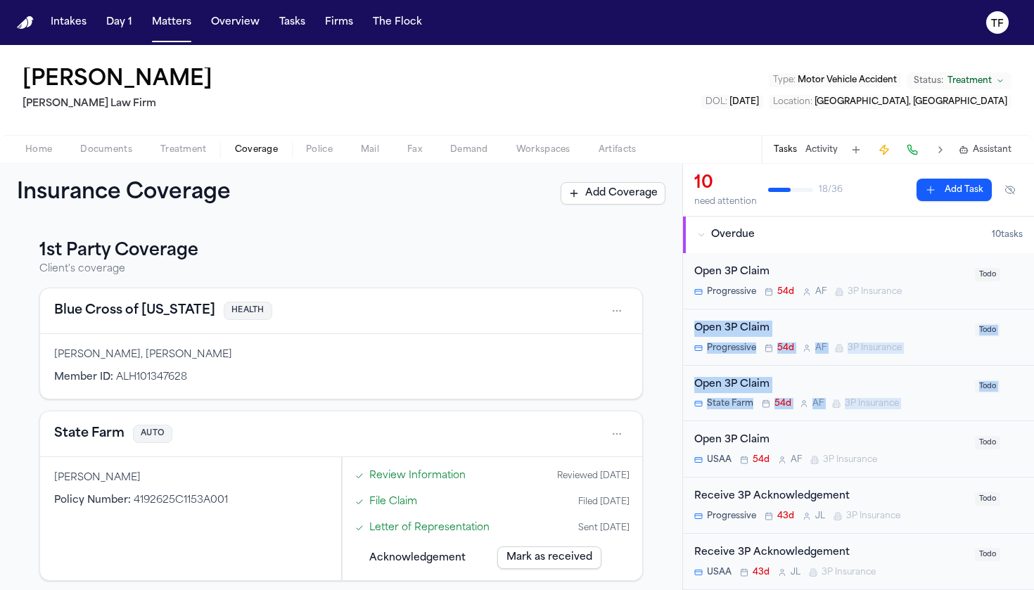
drag, startPoint x: 1033, startPoint y: 305, endPoint x: 1033, endPoint y: 366, distance: 61.2
click at [930, 366] on div "Open 3P Claim Progressive 54d A F 3P Insurance Todo Open 3P Claim Progressive 5…" at bounding box center [858, 533] width 351 height 560
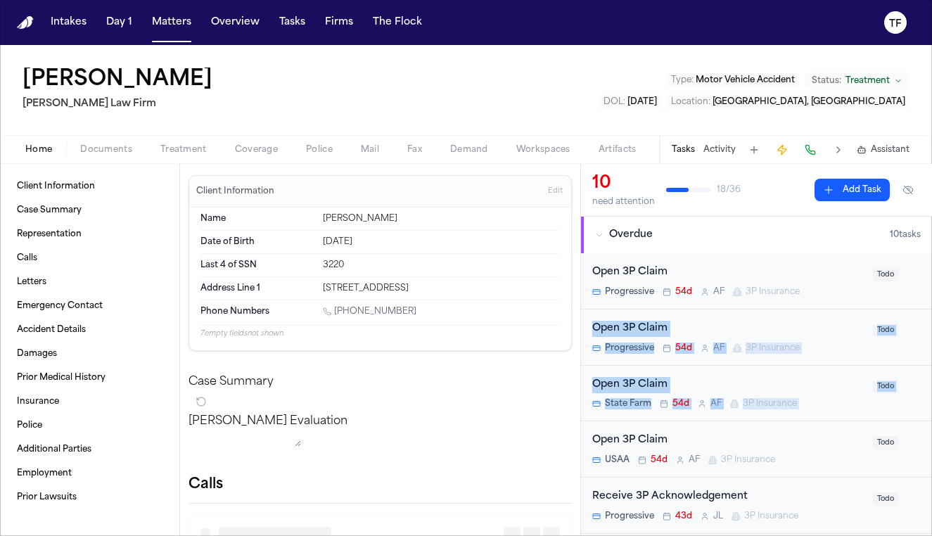
click at [30, 152] on span "Home" at bounding box center [38, 149] width 27 height 11
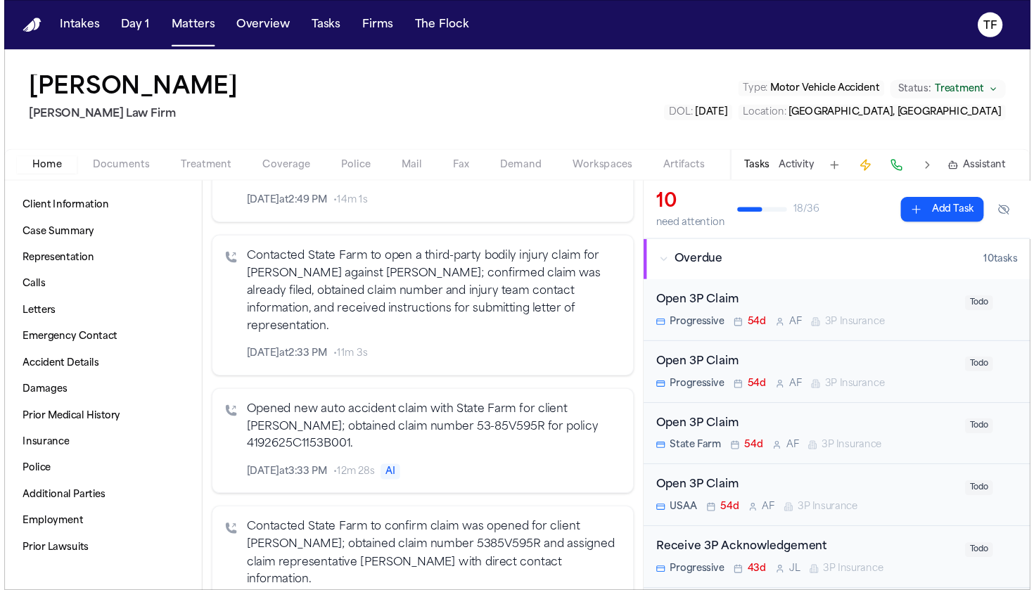
scroll to position [1059, 0]
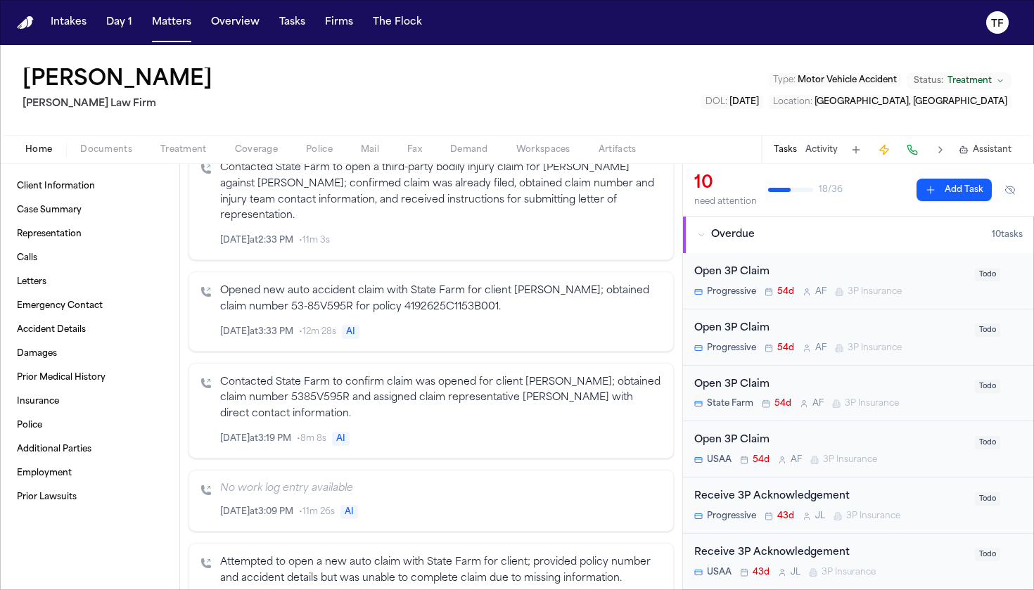
drag, startPoint x: 687, startPoint y: 225, endPoint x: 677, endPoint y: 233, distance: 13.0
click at [677, 233] on div "Client Information Case Summary Representation Calls Letters Emergency Contact …" at bounding box center [517, 377] width 1034 height 426
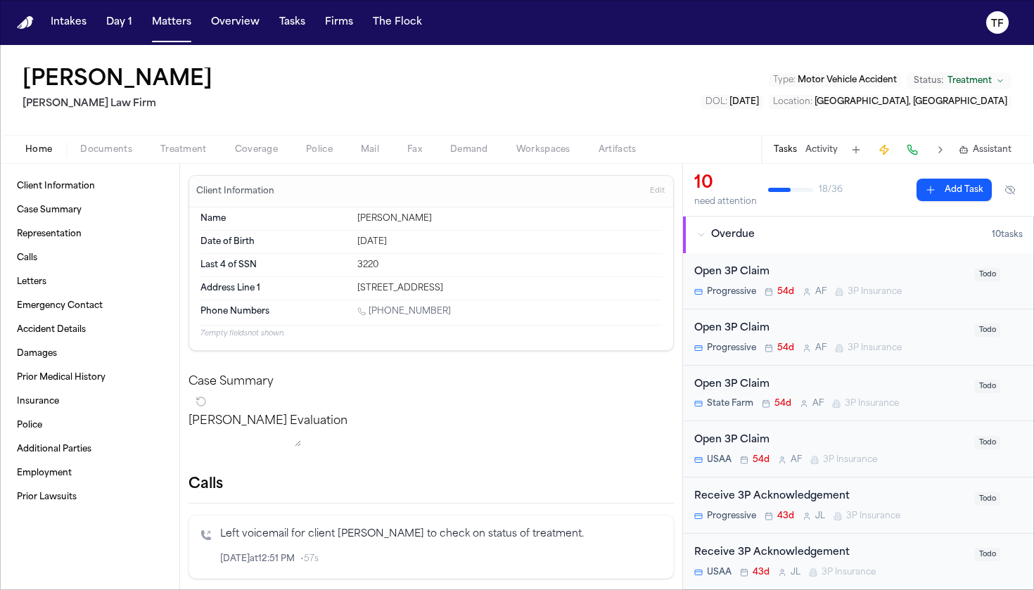
scroll to position [0, 0]
click at [930, 150] on span "Assistant" at bounding box center [991, 149] width 39 height 11
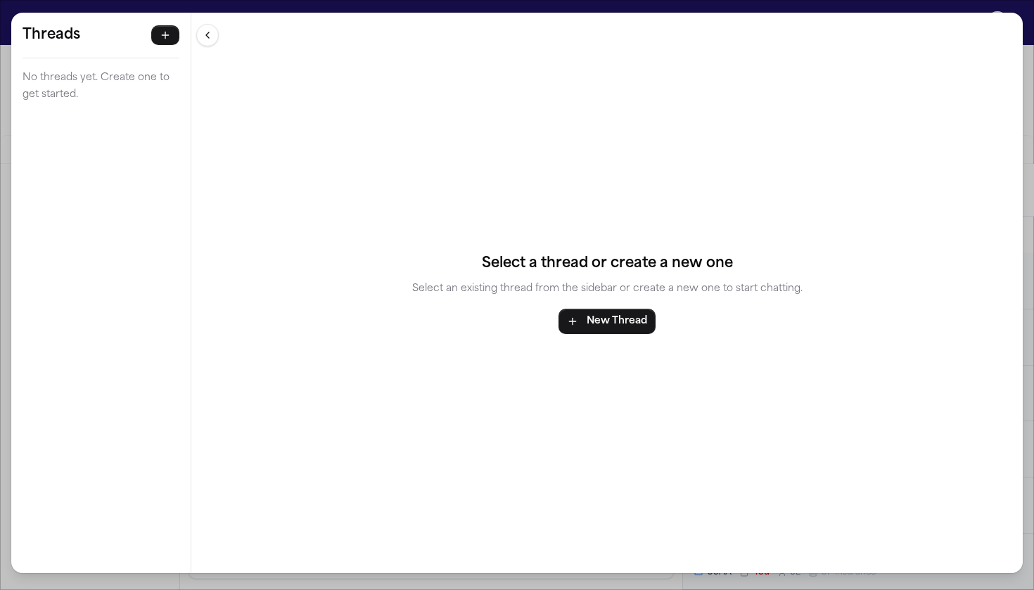
click at [207, 30] on button at bounding box center [207, 35] width 22 height 22
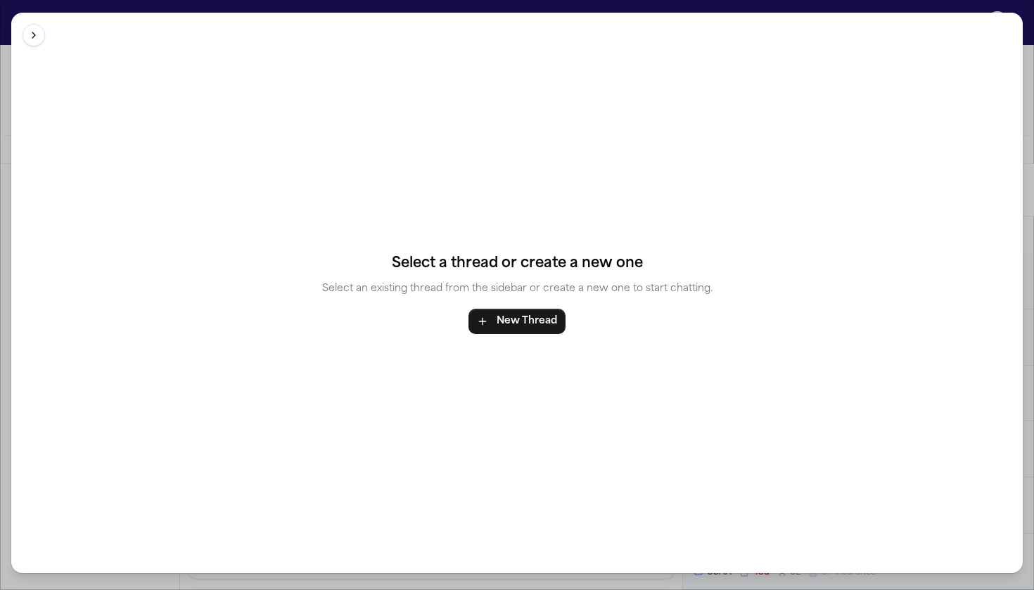
click at [39, 34] on button at bounding box center [33, 35] width 22 height 22
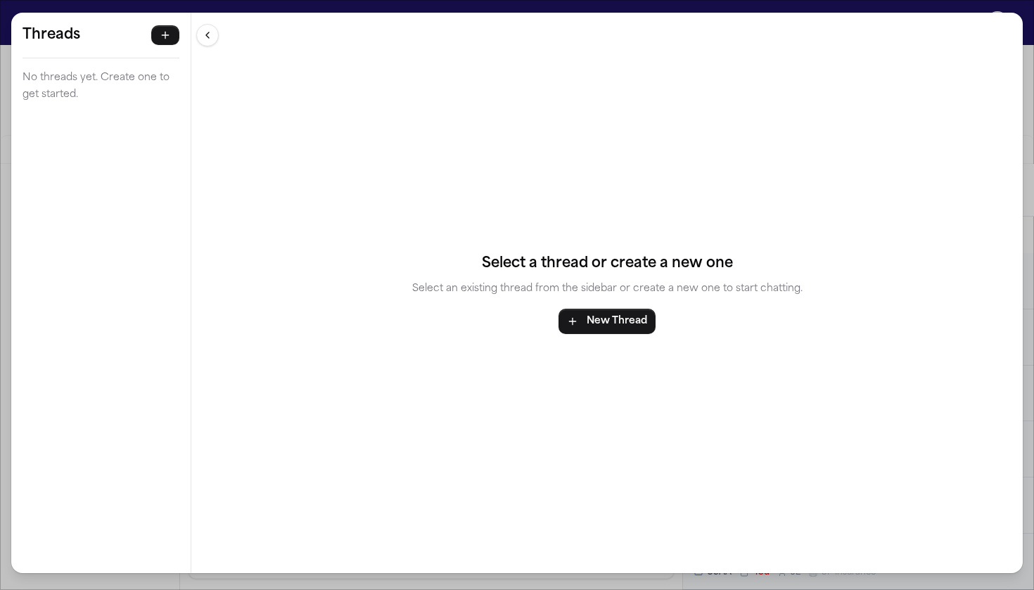
click at [133, 7] on div "Threads No threads yet. Create one to get started. Threads No threads yet. Crea…" at bounding box center [517, 295] width 1034 height 590
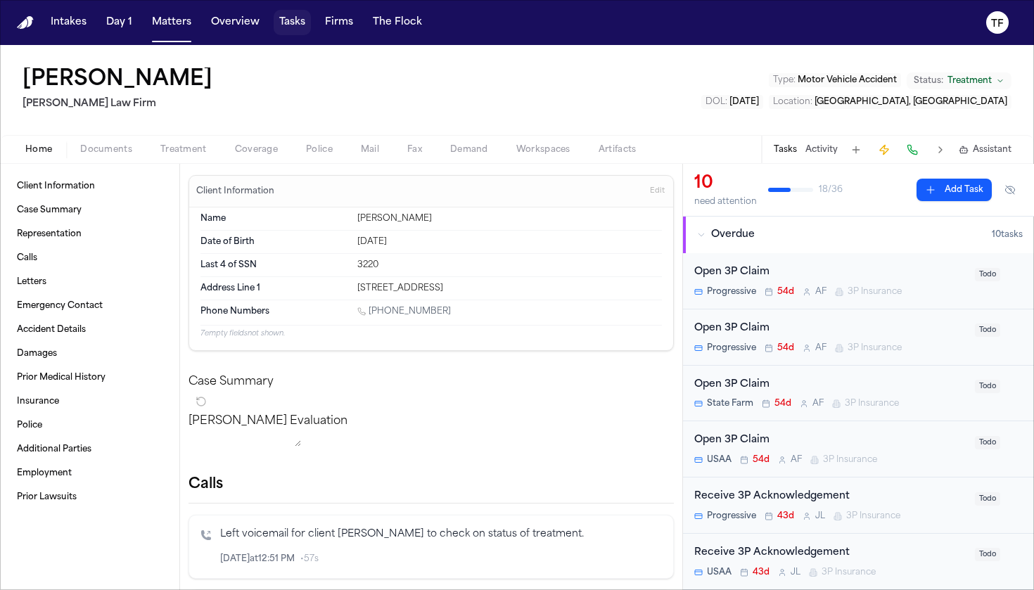
click at [287, 25] on button "Tasks" at bounding box center [292, 22] width 37 height 25
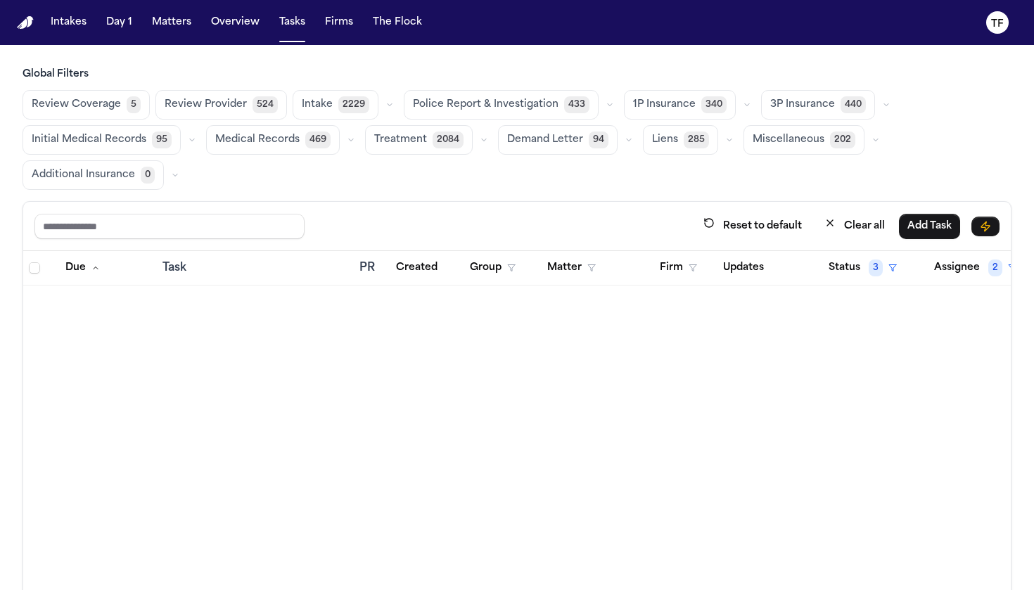
click at [339, 106] on span "2229" at bounding box center [353, 104] width 31 height 17
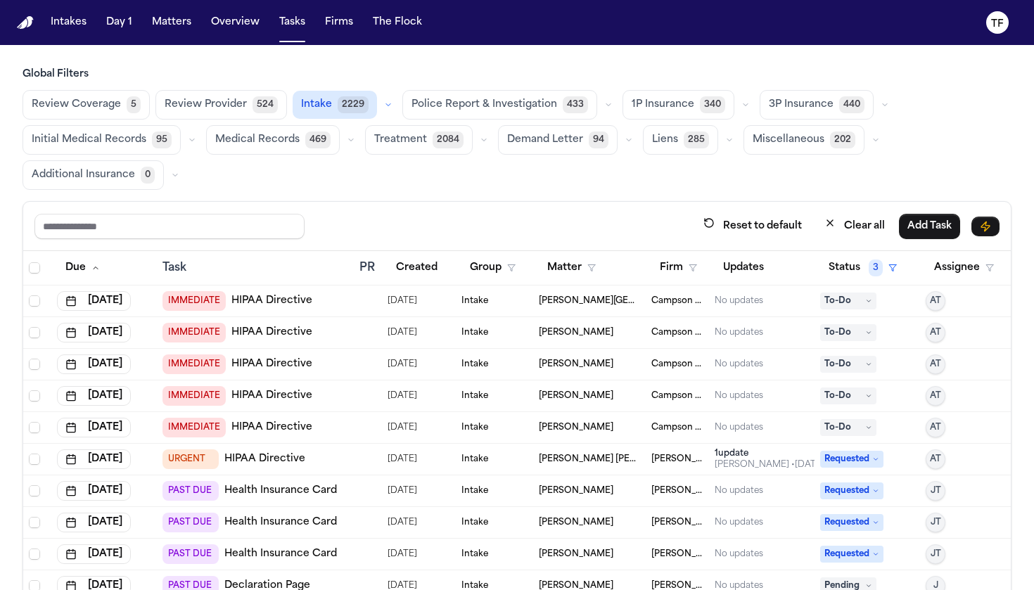
click at [339, 106] on span "2229" at bounding box center [352, 104] width 31 height 17
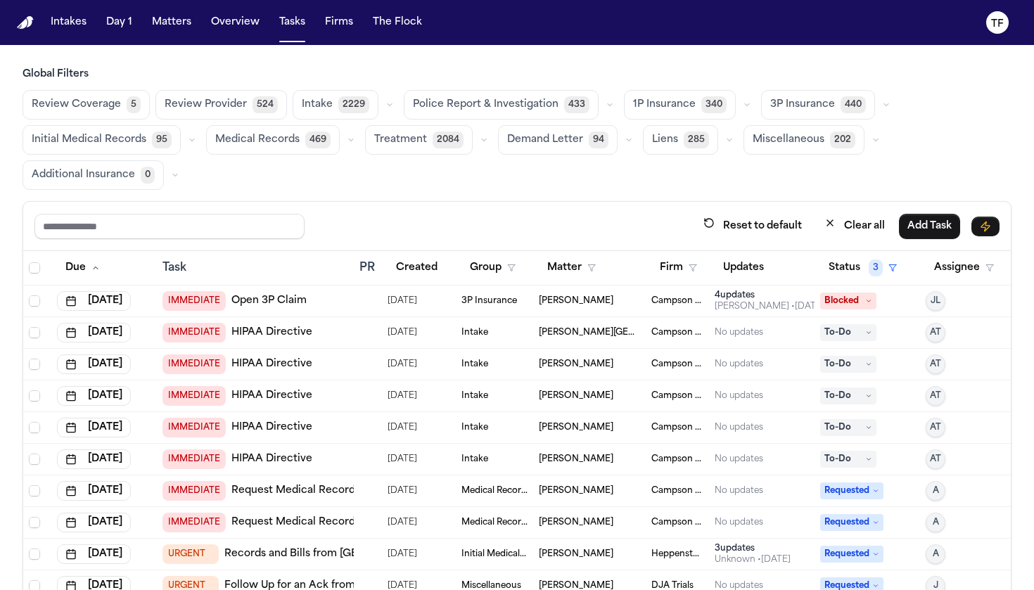
click at [85, 172] on span "Additional Insurance" at bounding box center [83, 175] width 103 height 14
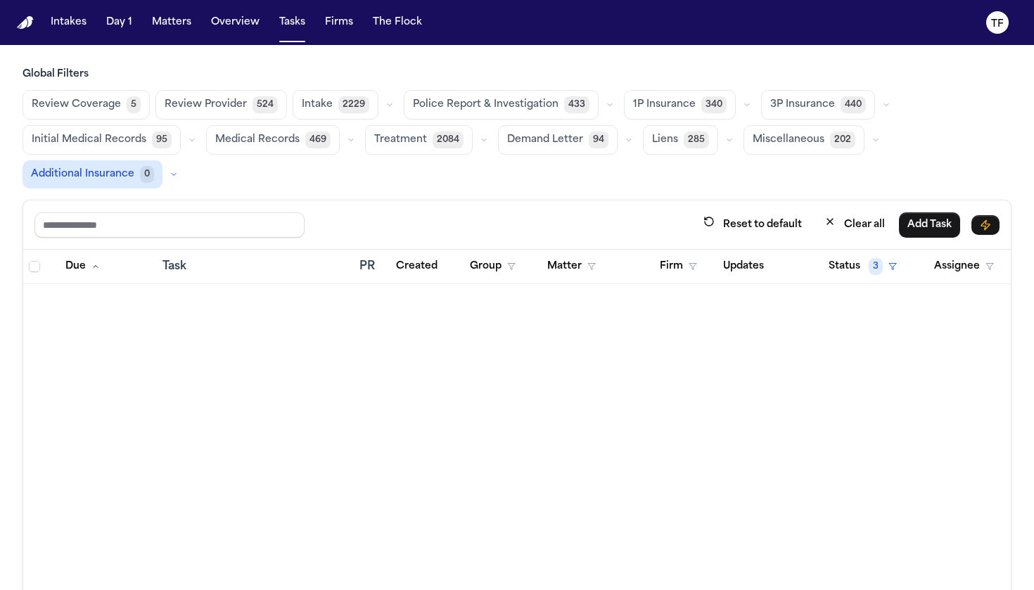
click at [91, 105] on span "Review Coverage" at bounding box center [76, 105] width 89 height 14
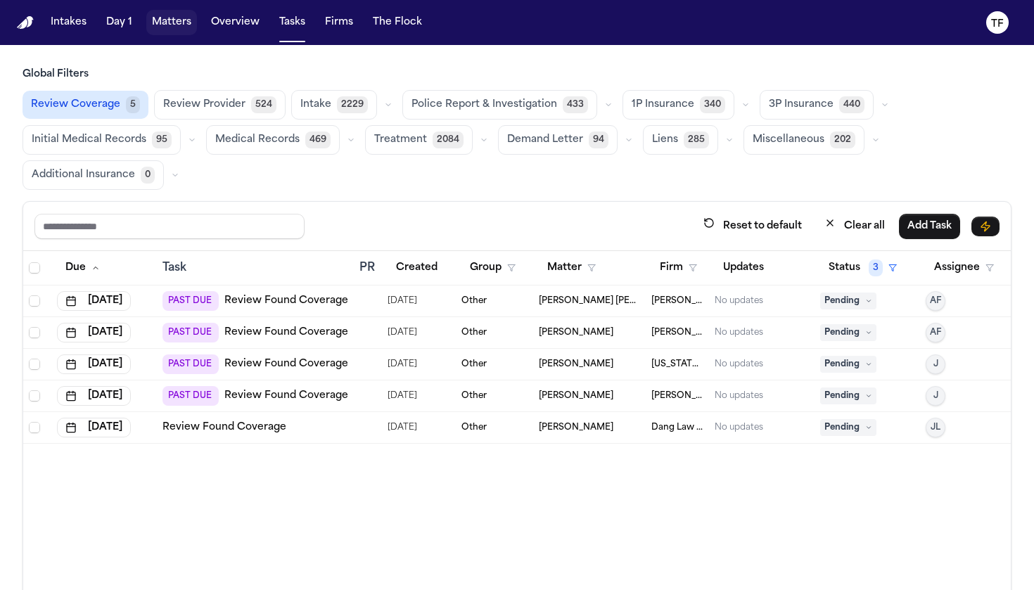
click at [174, 31] on button "Matters" at bounding box center [171, 22] width 51 height 25
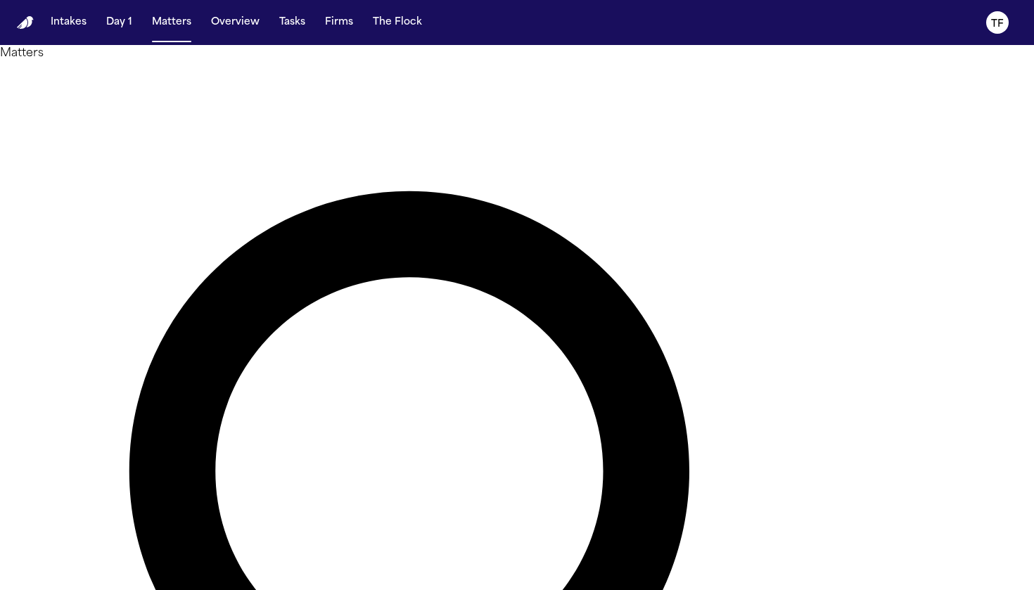
click at [297, 1] on nav "Intakes Day 1 Matters Overview Tasks Firms The Flock TF" at bounding box center [517, 22] width 1034 height 45
click at [294, 16] on button "Tasks" at bounding box center [292, 22] width 37 height 25
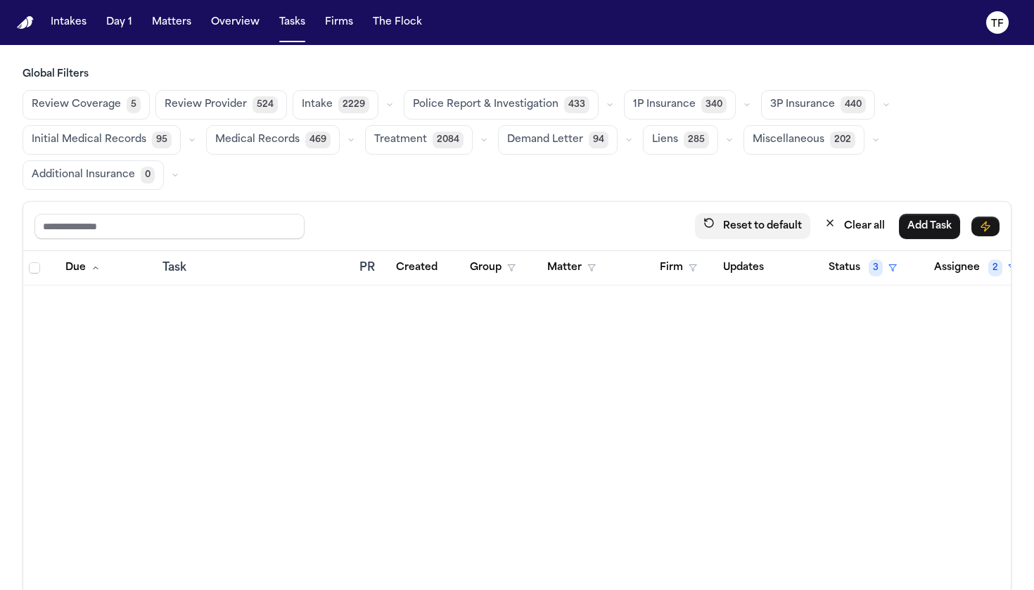
click at [785, 226] on button "Reset to default" at bounding box center [752, 226] width 115 height 26
click at [870, 273] on span "3" at bounding box center [875, 267] width 14 height 17
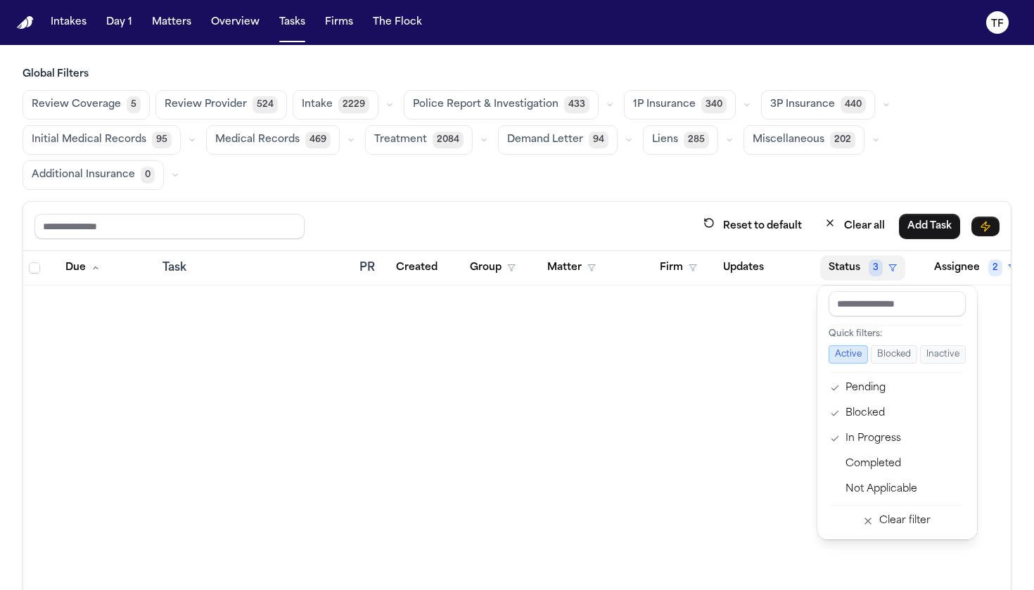
click at [869, 273] on span "3" at bounding box center [875, 267] width 14 height 17
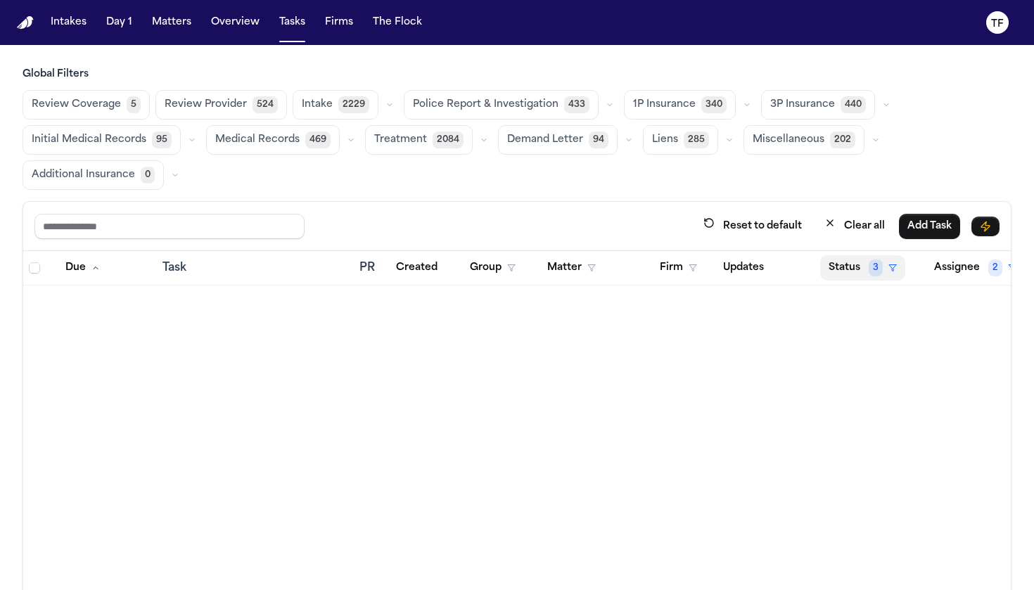
click at [869, 273] on span "3" at bounding box center [875, 267] width 14 height 17
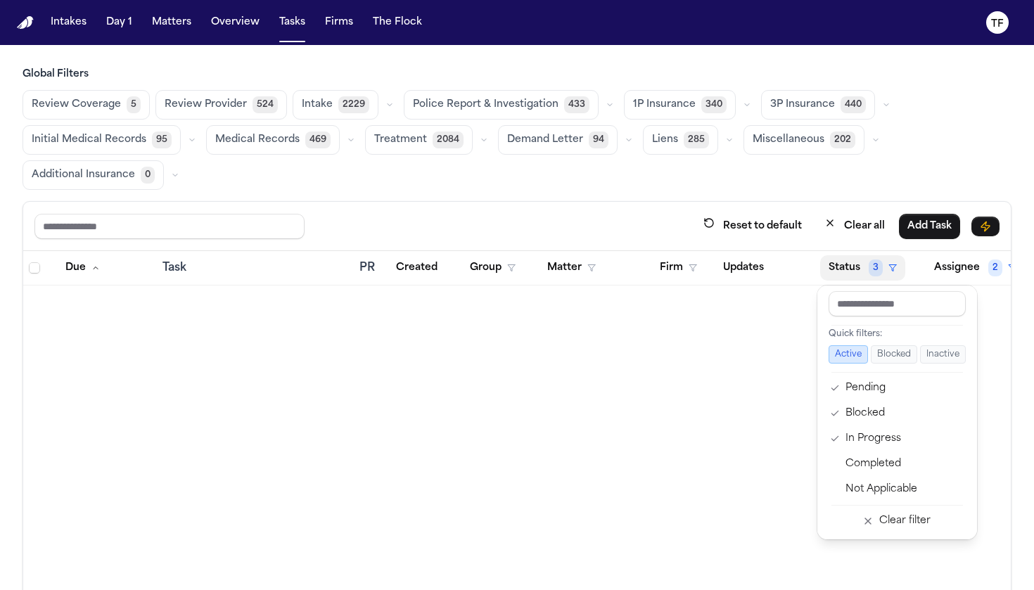
click at [860, 225] on div "Reset to default Clear all Add Task Due Task PR Created Group Matter Firm Updat…" at bounding box center [516, 444] width 989 height 486
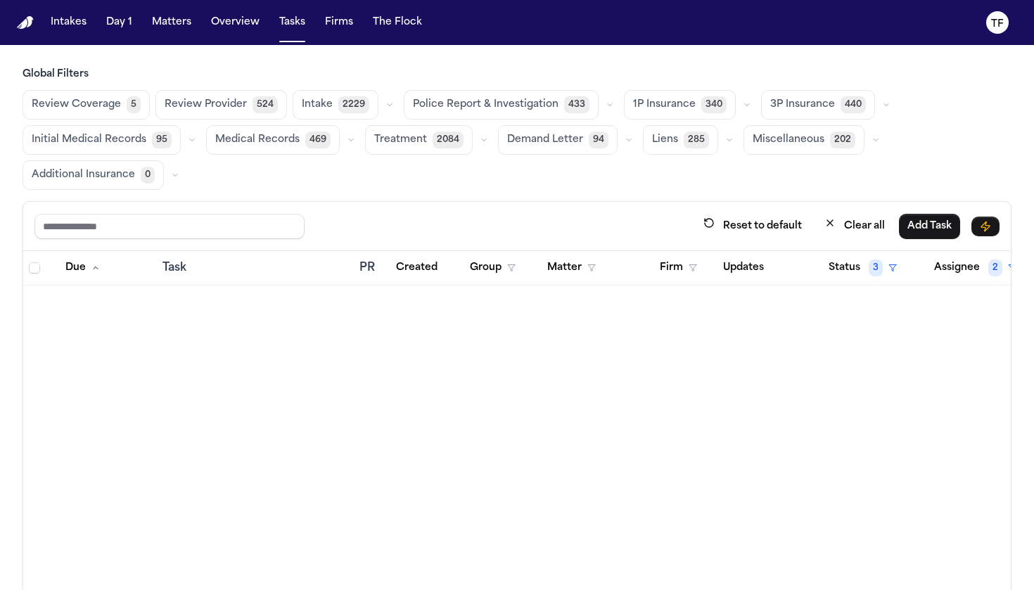
click at [860, 225] on button "Clear all" at bounding box center [854, 226] width 77 height 26
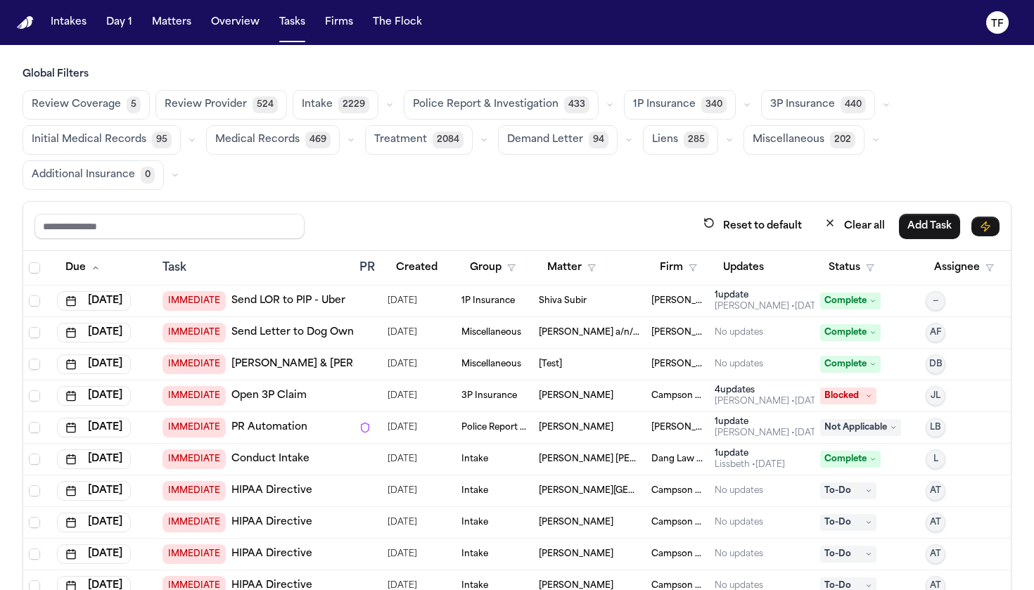
click at [124, 111] on button "Review Coverage 5" at bounding box center [85, 105] width 127 height 30
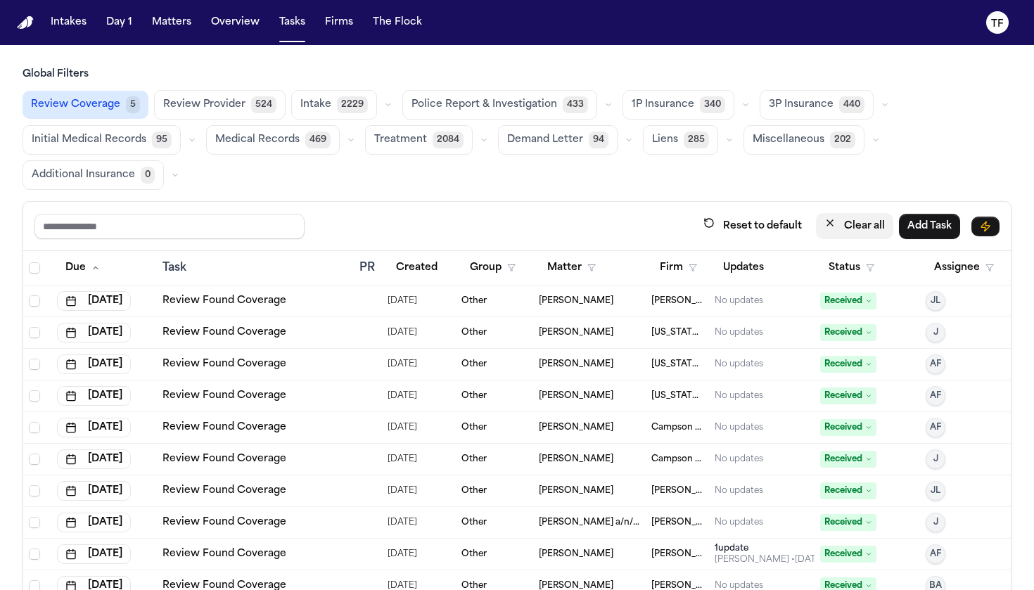
click at [861, 229] on button "Clear all" at bounding box center [854, 226] width 77 height 26
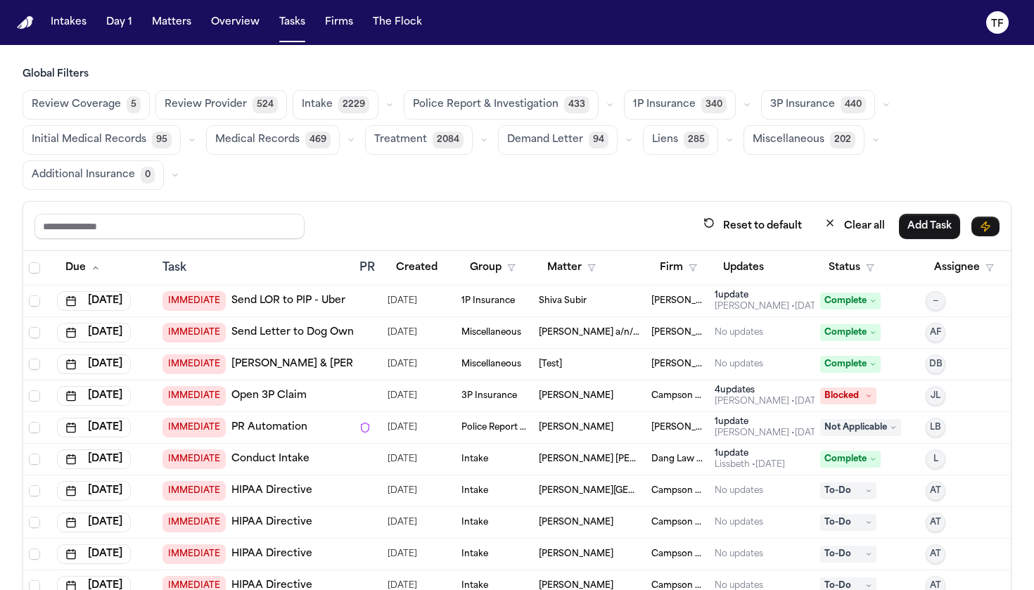
click at [58, 112] on span "Review Coverage" at bounding box center [76, 105] width 89 height 14
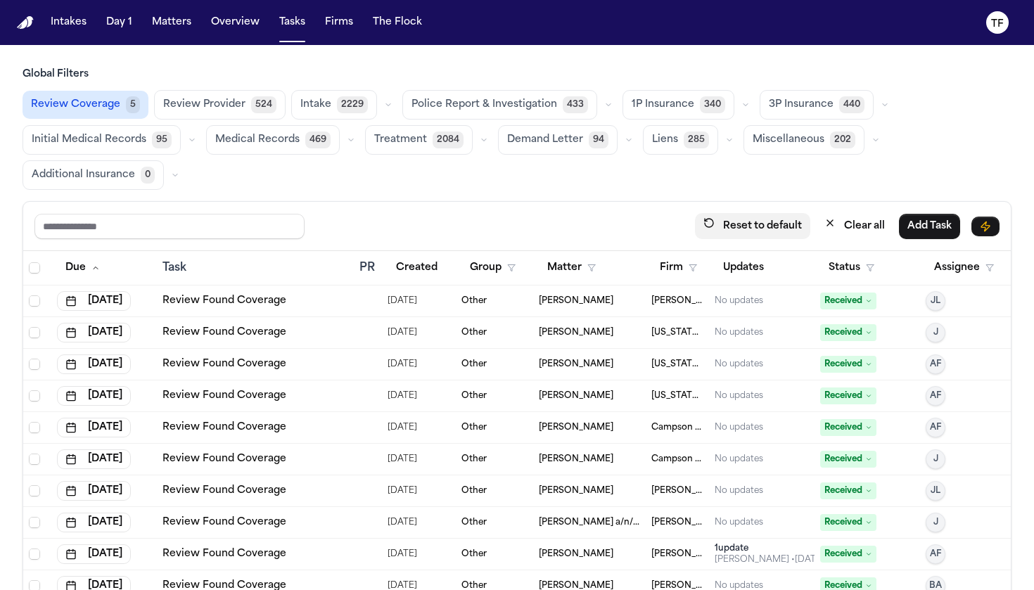
click at [784, 236] on button "Reset to default" at bounding box center [752, 226] width 115 height 26
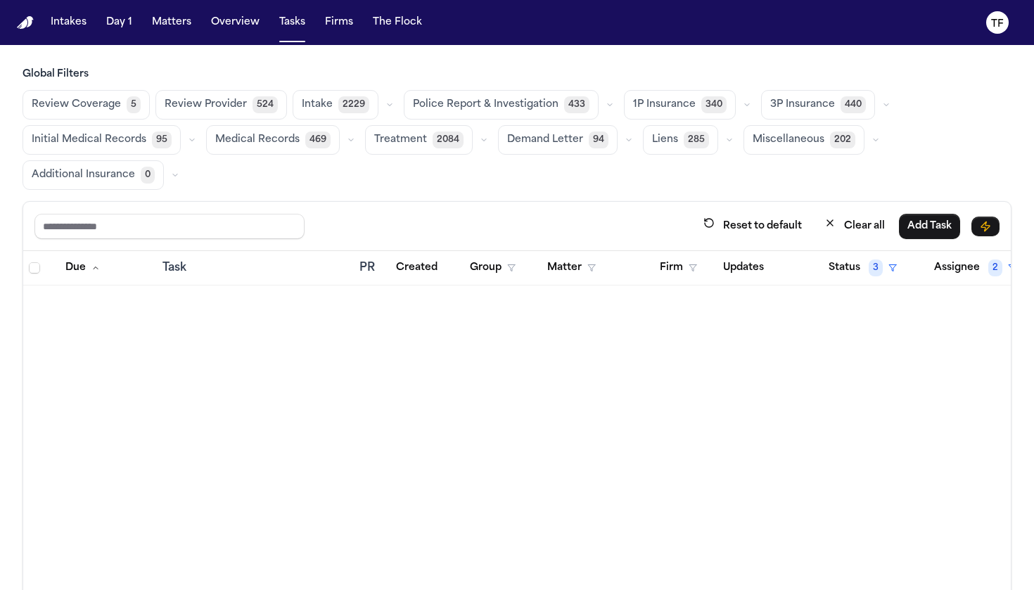
click at [75, 99] on span "Review Coverage" at bounding box center [76, 105] width 89 height 14
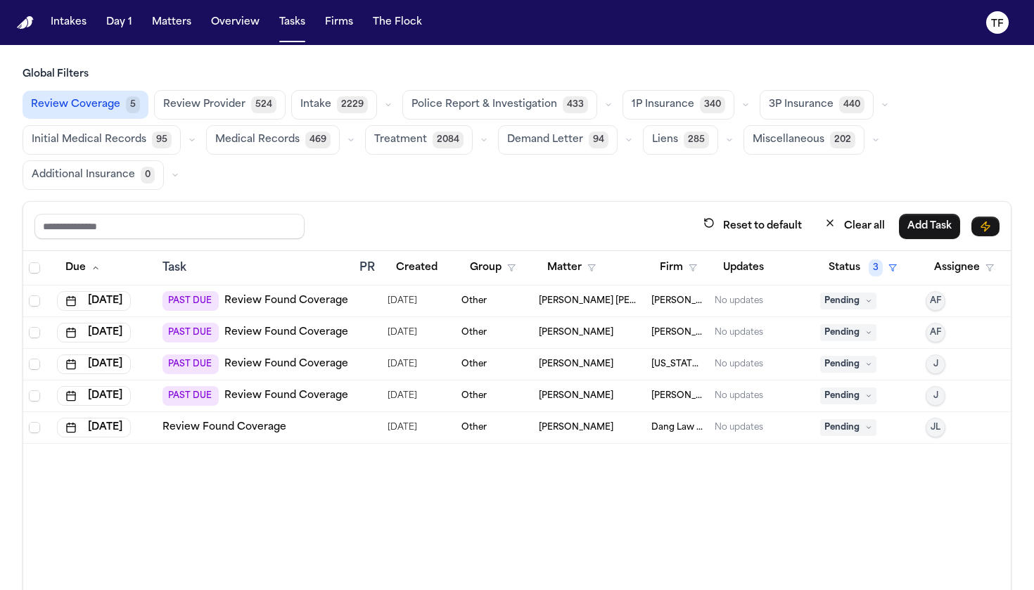
click at [283, 302] on link "Review Found Coverage" at bounding box center [286, 301] width 124 height 14
click at [184, 402] on span "PAST DUE" at bounding box center [190, 396] width 56 height 20
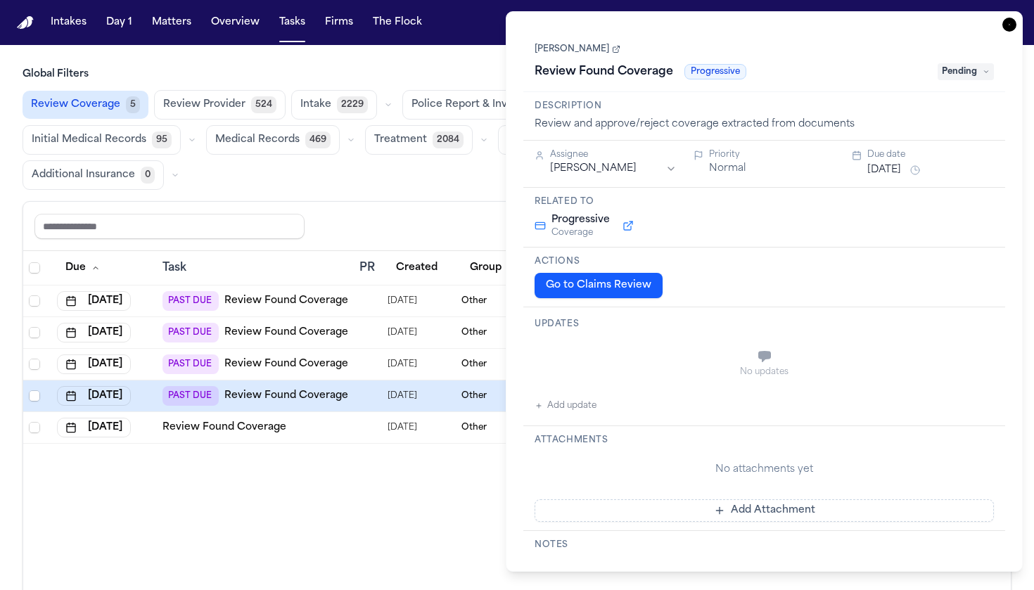
click at [603, 293] on button "Go to Claims Review" at bounding box center [598, 285] width 128 height 25
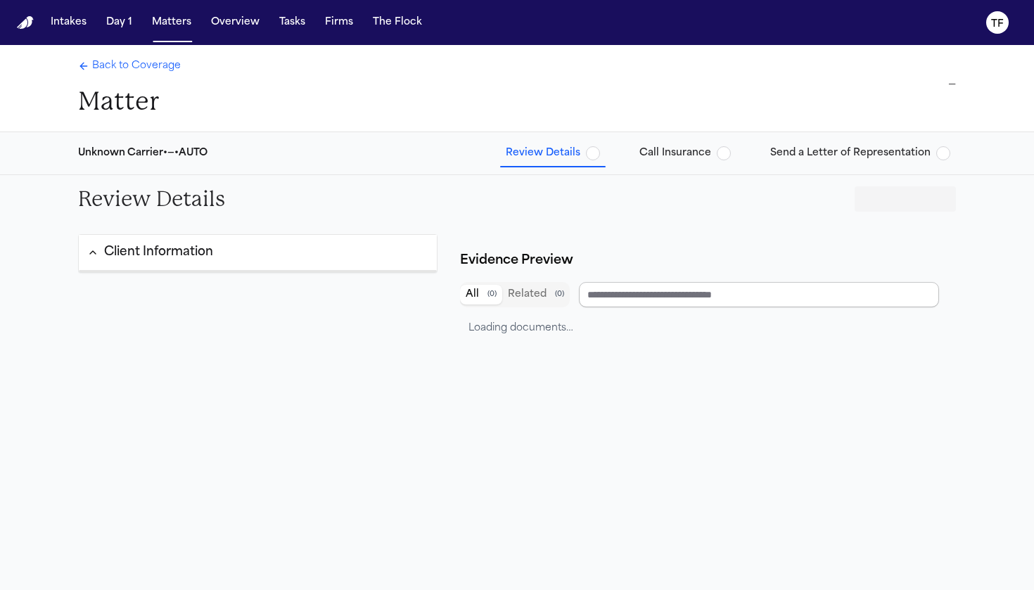
type input "**********"
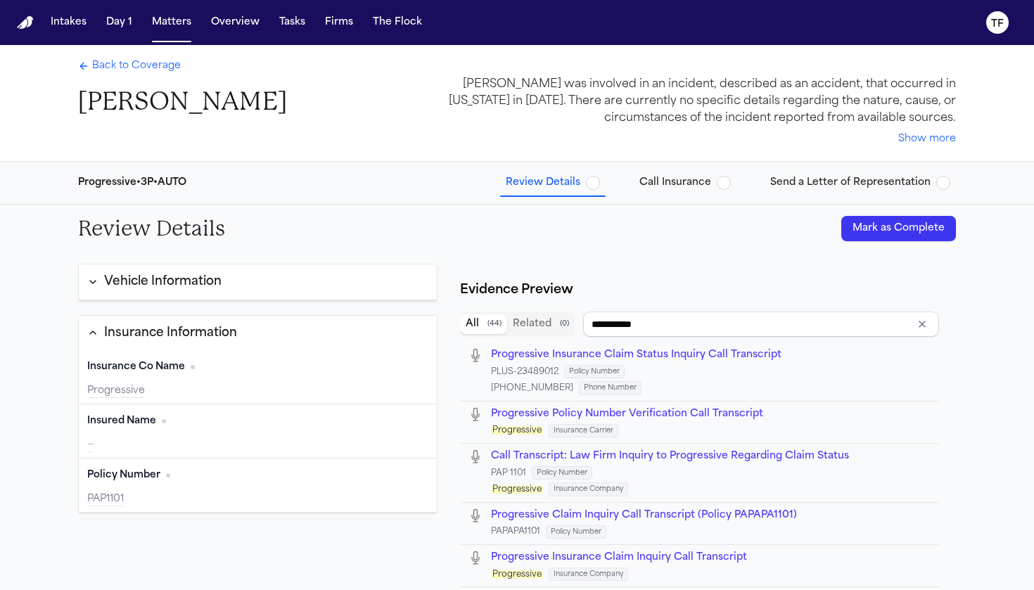
click at [733, 275] on div "Evidence Preview" at bounding box center [702, 290] width 484 height 31
click at [177, 324] on div "Insurance Information" at bounding box center [170, 333] width 133 height 18
click at [179, 292] on button "Vehicle Information" at bounding box center [258, 282] width 358 height 36
click at [198, 269] on button "Vehicle Information" at bounding box center [258, 281] width 358 height 35
click at [157, 79] on div "Back to Coverage [PERSON_NAME]" at bounding box center [182, 88] width 209 height 58
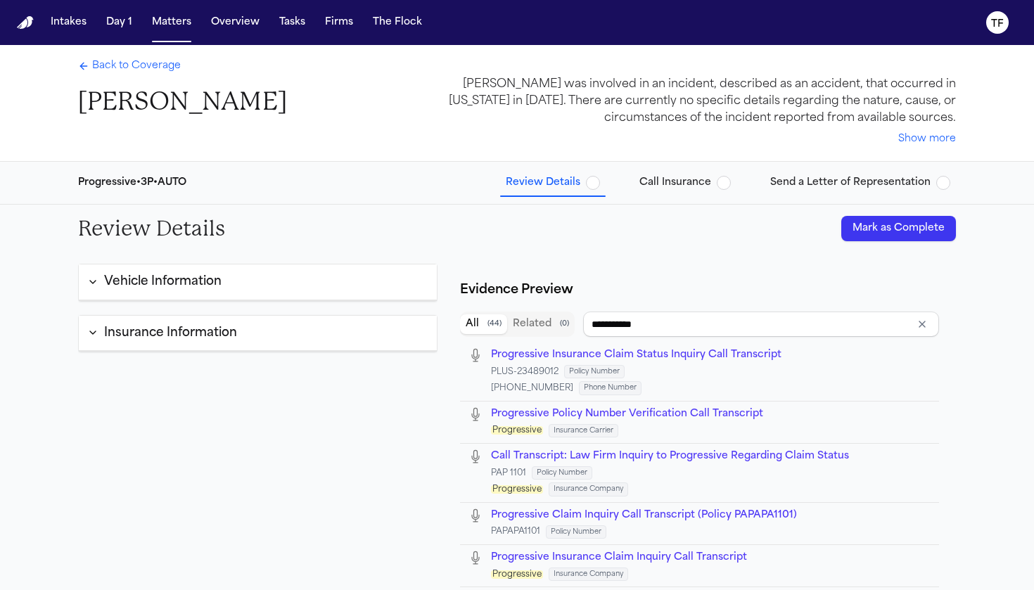
click at [153, 64] on span "Back to Coverage" at bounding box center [136, 66] width 89 height 14
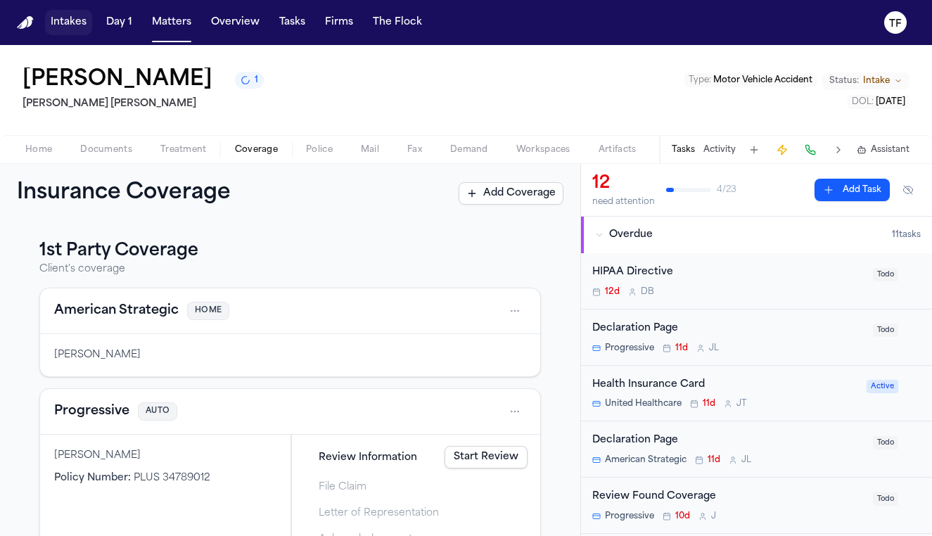
click at [82, 27] on button "Intakes" at bounding box center [68, 22] width 47 height 25
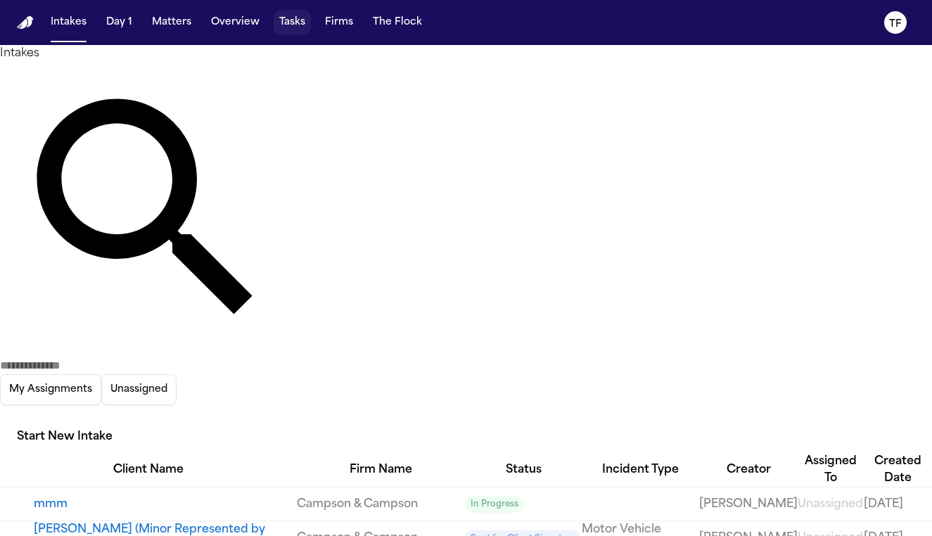
click at [297, 18] on button "Tasks" at bounding box center [292, 22] width 37 height 25
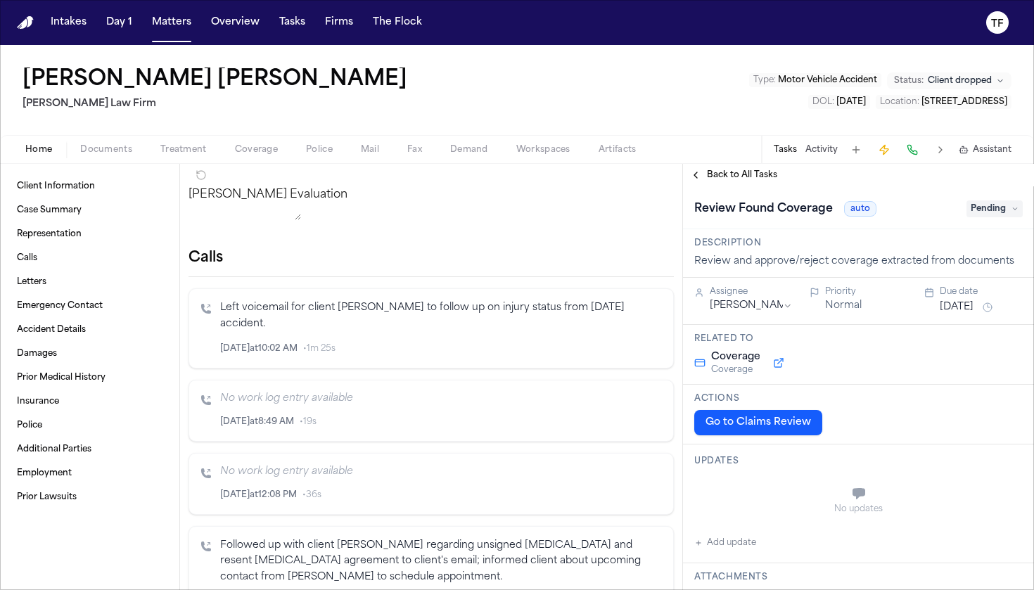
scroll to position [198, 0]
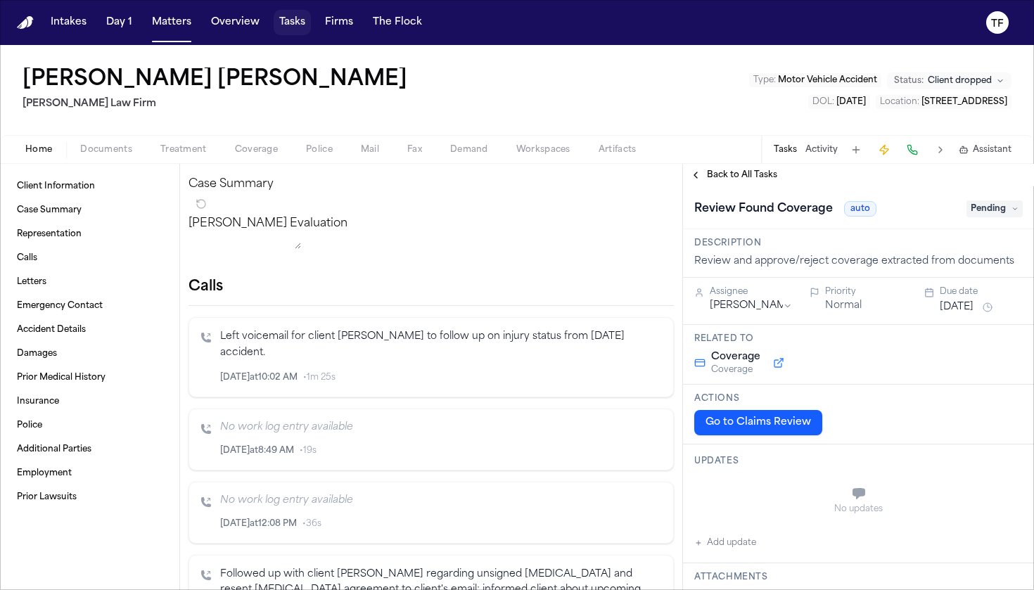
click at [285, 28] on button "Tasks" at bounding box center [292, 22] width 37 height 25
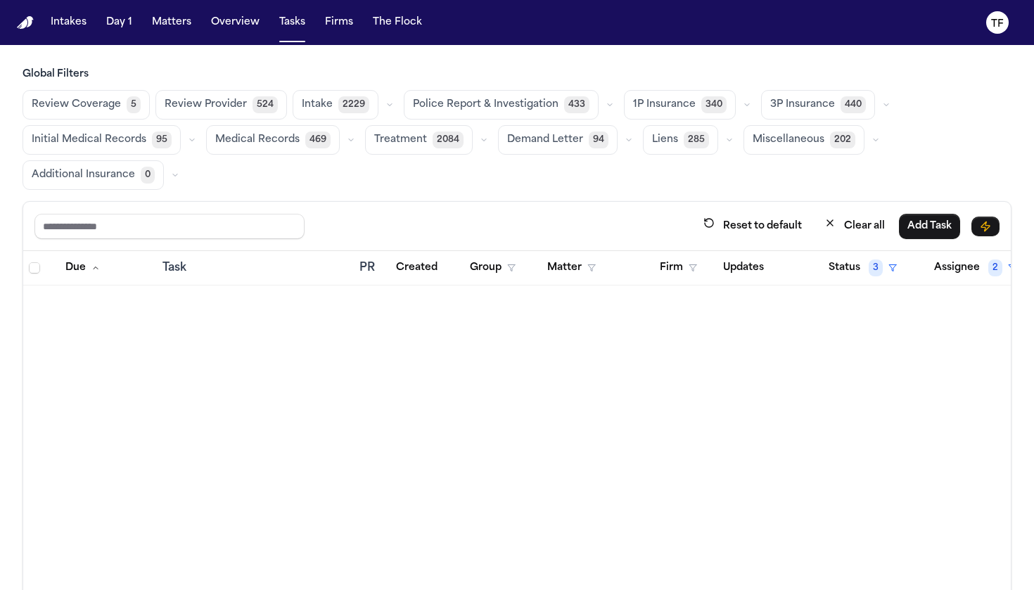
click at [120, 98] on button "Review Coverage 5" at bounding box center [85, 105] width 127 height 30
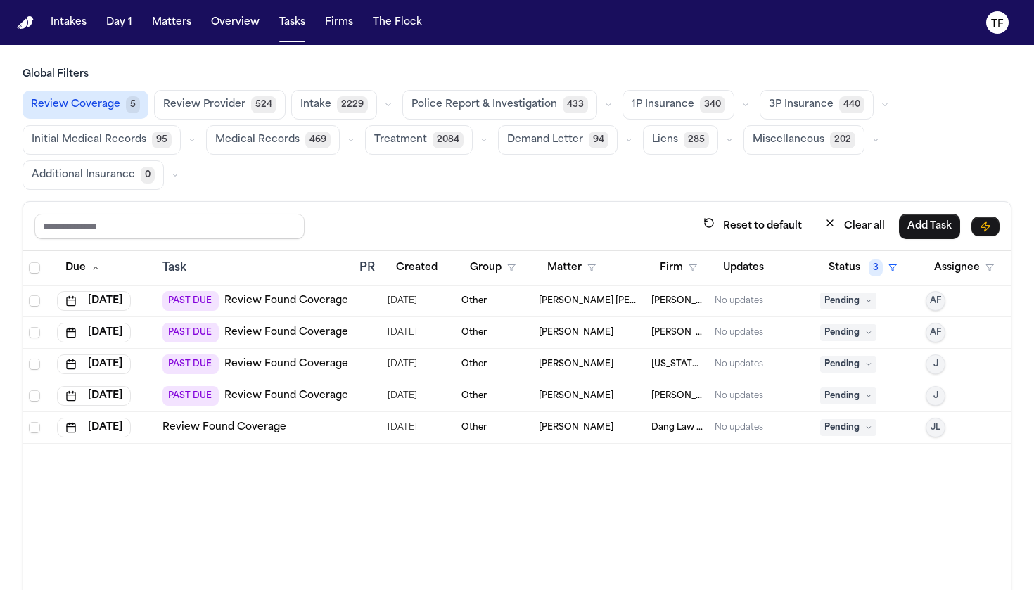
click at [215, 392] on span "PAST DUE" at bounding box center [190, 396] width 56 height 20
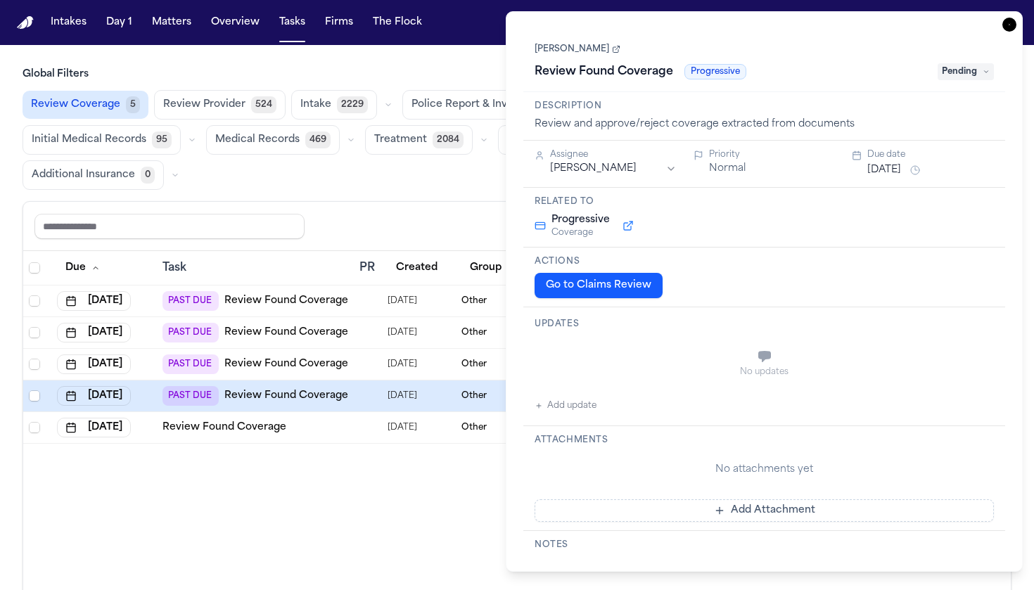
click at [578, 280] on button "Go to Claims Review" at bounding box center [598, 285] width 128 height 25
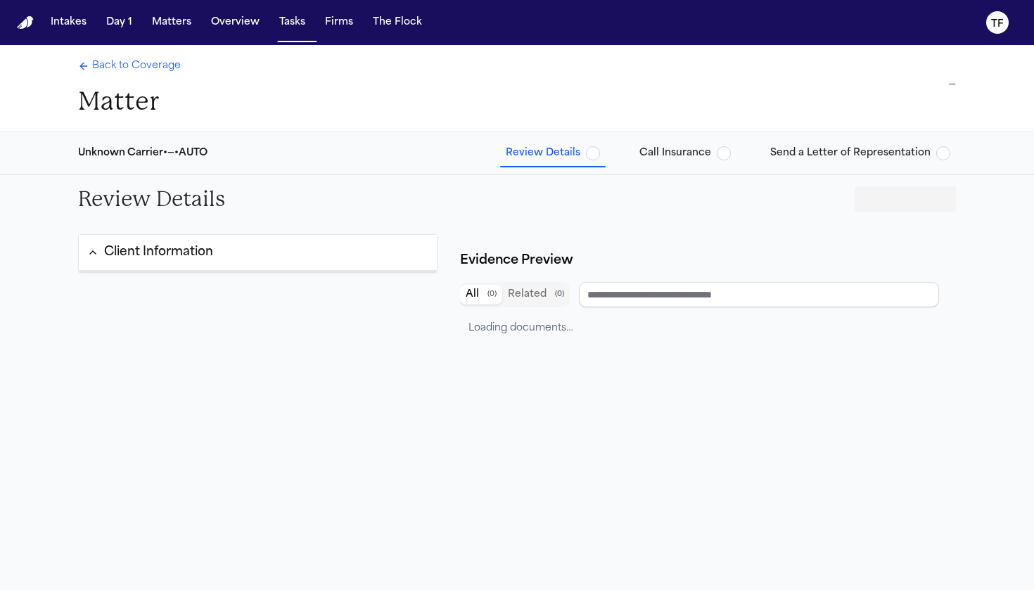
type input "**********"
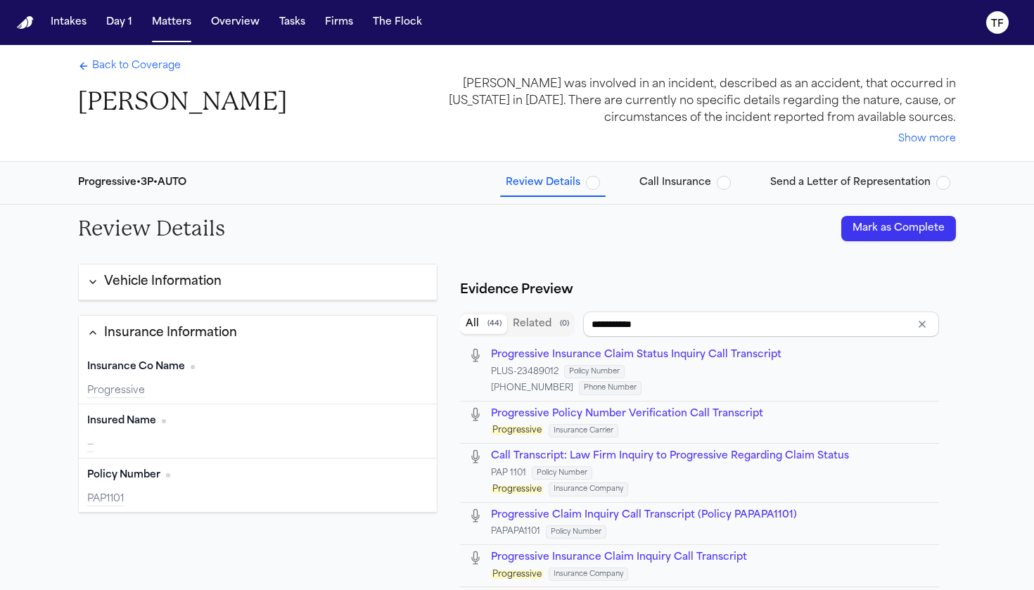
click at [912, 183] on span "Send a Letter of Representation" at bounding box center [850, 183] width 160 height 14
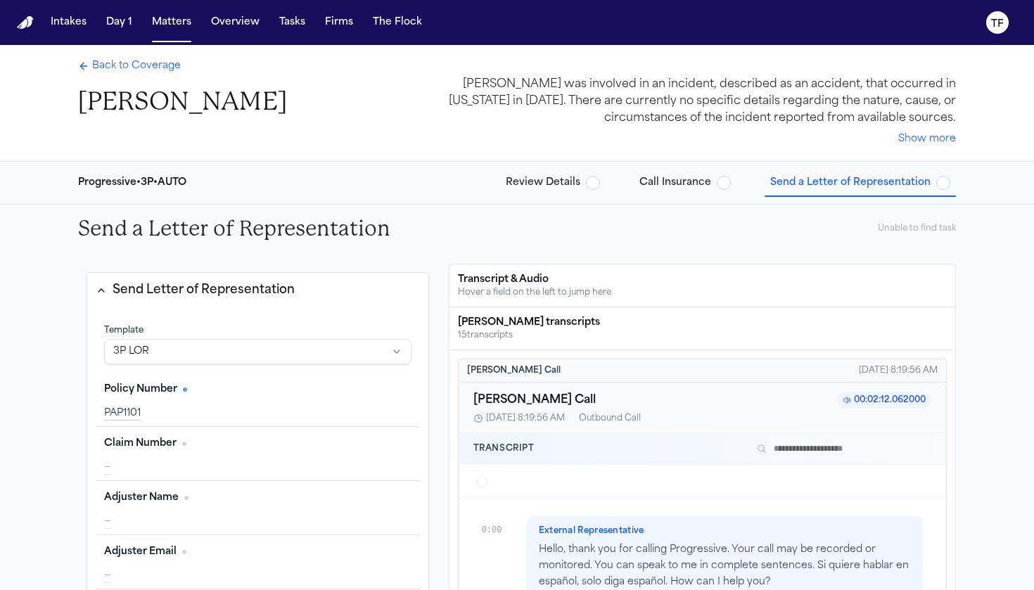
click at [590, 191] on button "Review Details" at bounding box center [552, 182] width 105 height 25
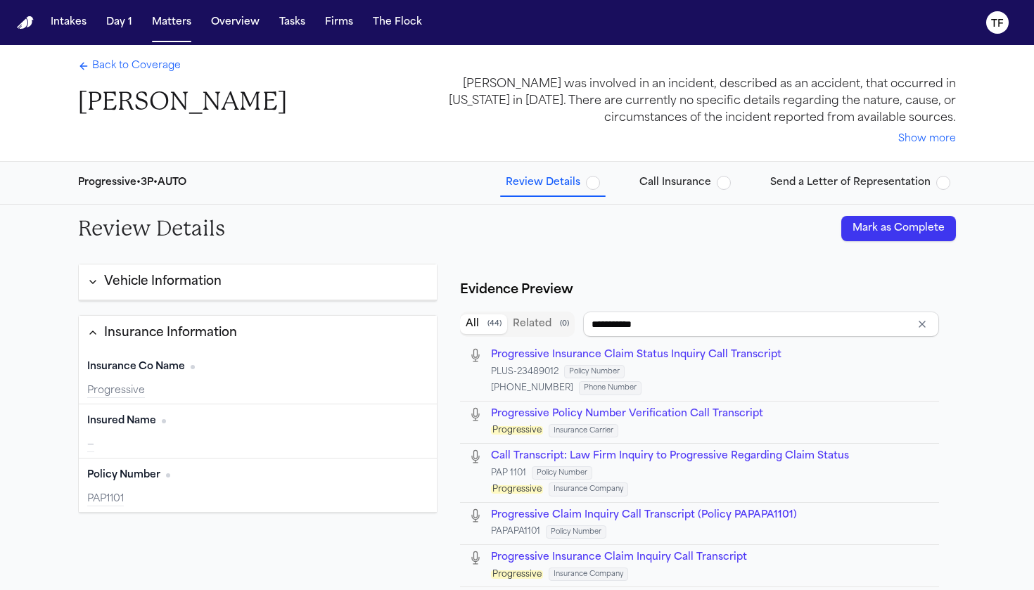
click at [704, 176] on span "Call Insurance" at bounding box center [675, 183] width 72 height 14
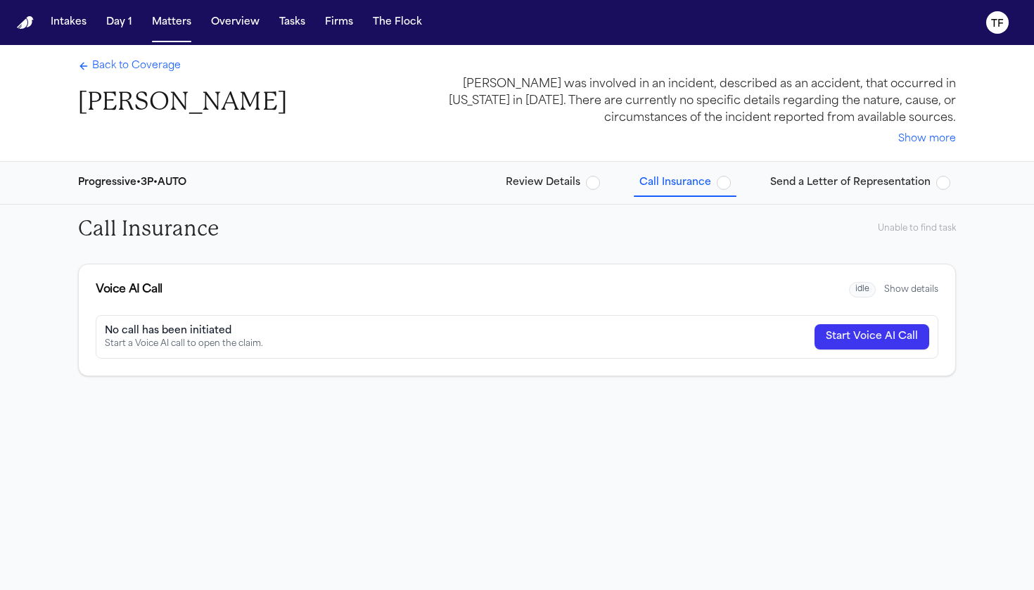
click at [832, 180] on span "Send a Letter of Representation" at bounding box center [850, 183] width 160 height 14
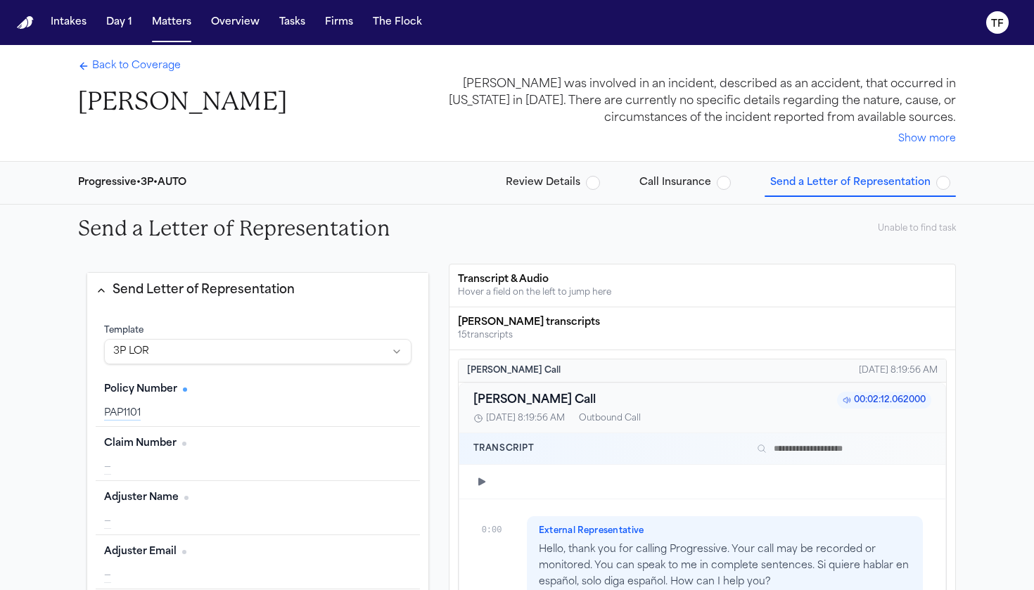
click at [591, 187] on span "Review Details" at bounding box center [553, 183] width 94 height 14
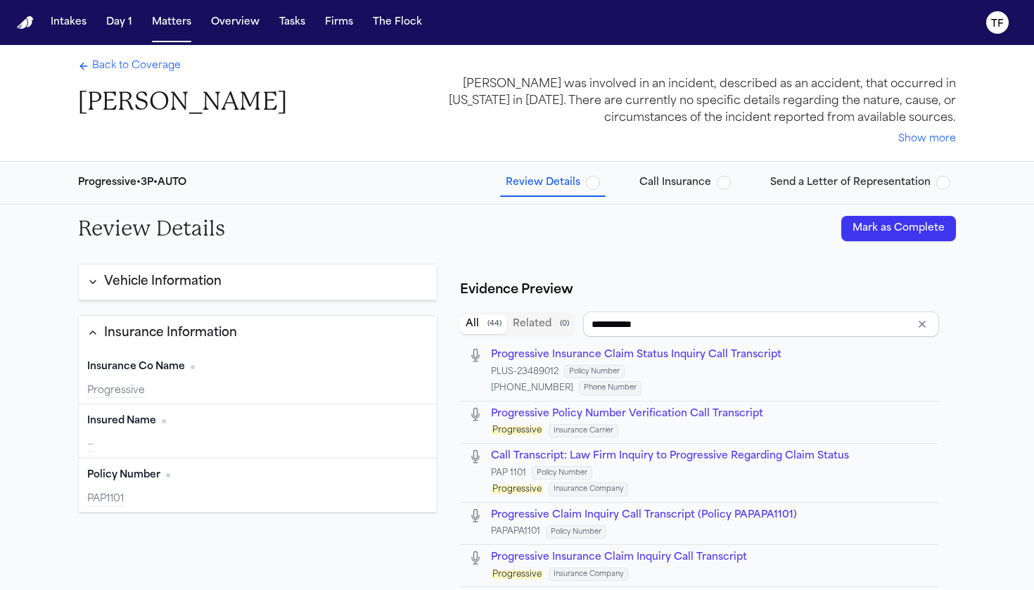
click at [711, 186] on span "Call Insurance" at bounding box center [675, 183] width 72 height 14
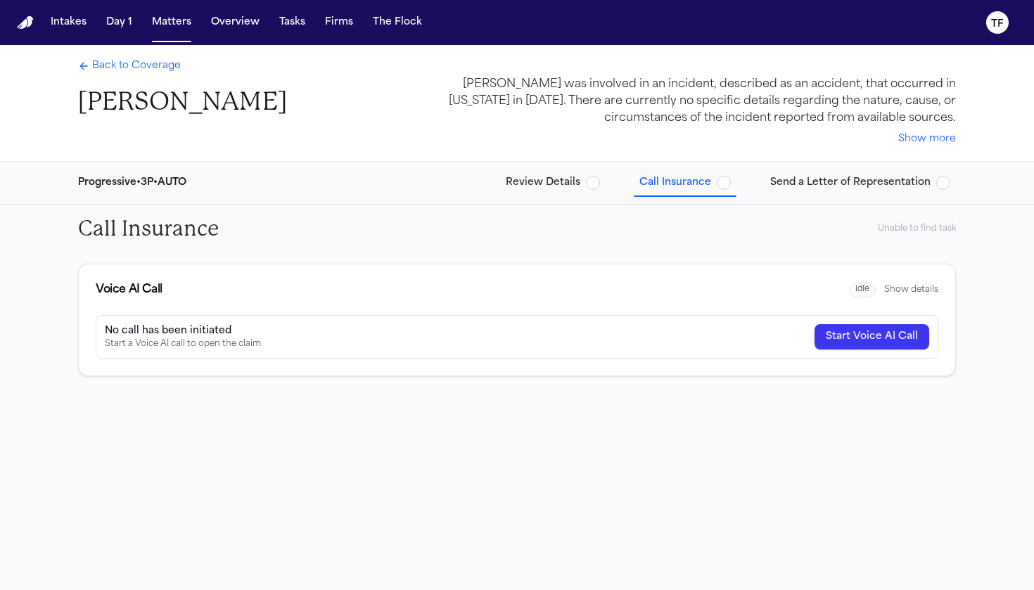
click at [711, 186] on span "Call Insurance" at bounding box center [675, 183] width 72 height 14
